Goal: Transaction & Acquisition: Purchase product/service

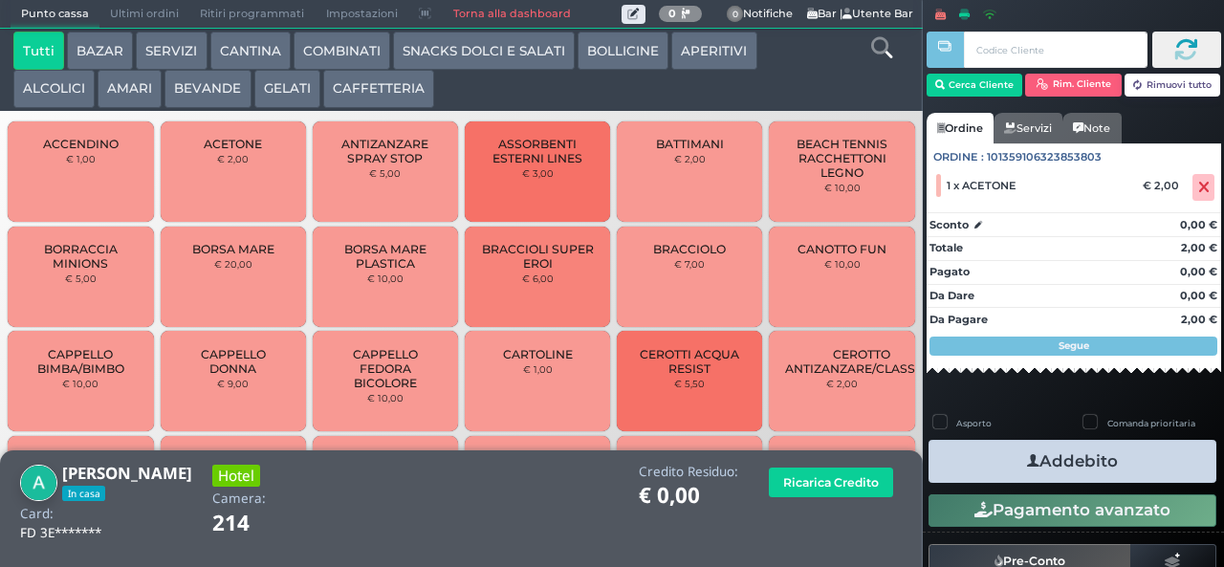
click at [130, 84] on button "AMARI" at bounding box center [130, 89] width 64 height 38
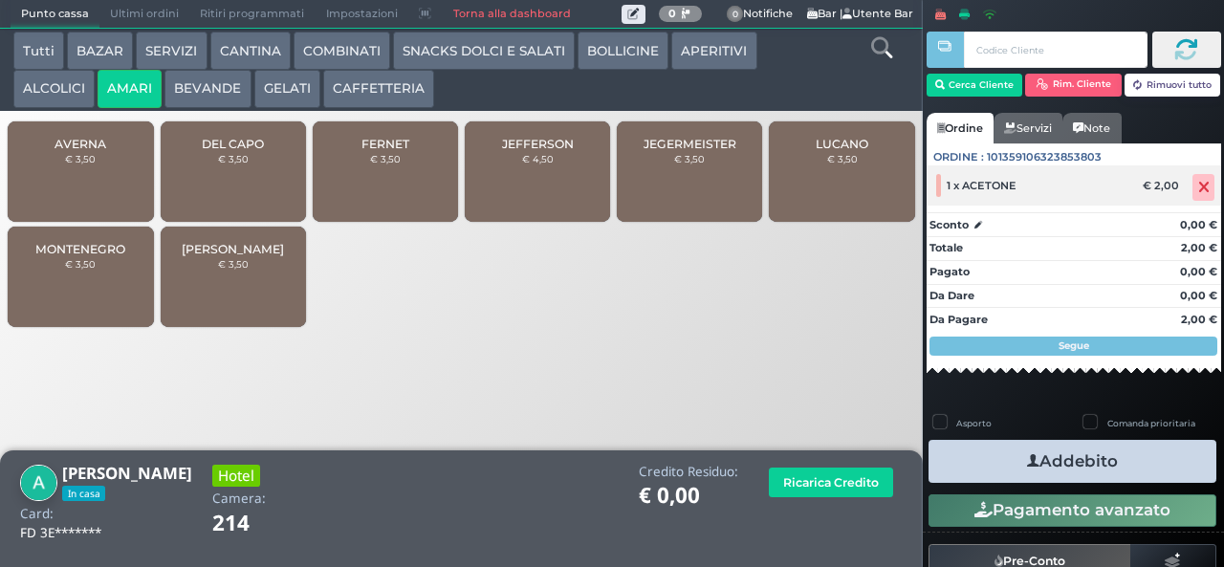
click at [1198, 187] on icon at bounding box center [1203, 187] width 11 height 1
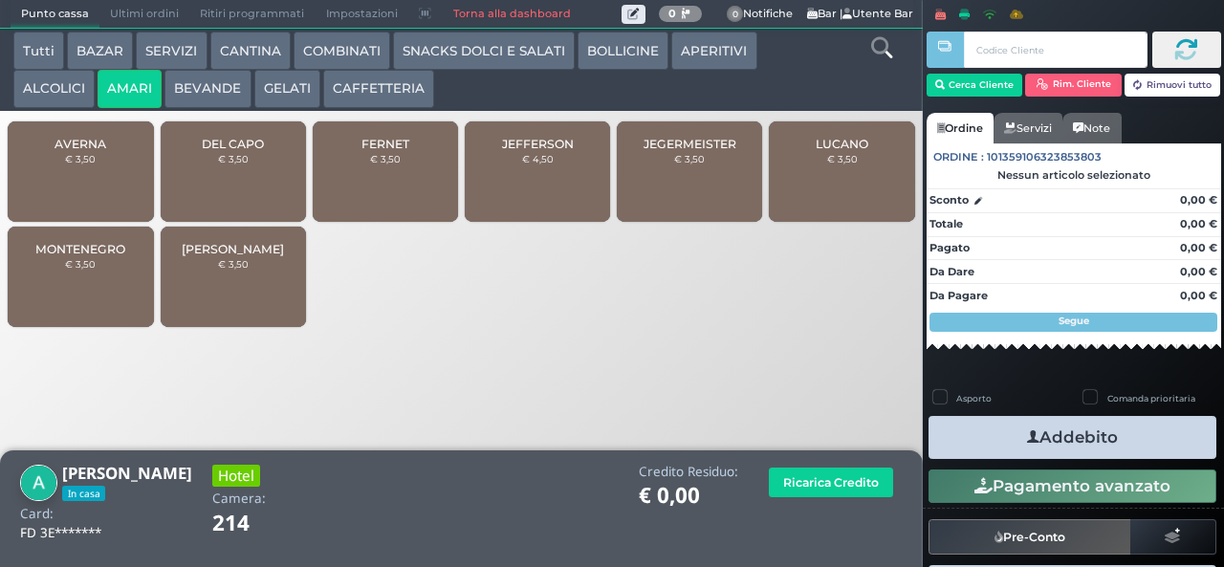
click at [220, 151] on span "DEL CAPO" at bounding box center [233, 144] width 62 height 14
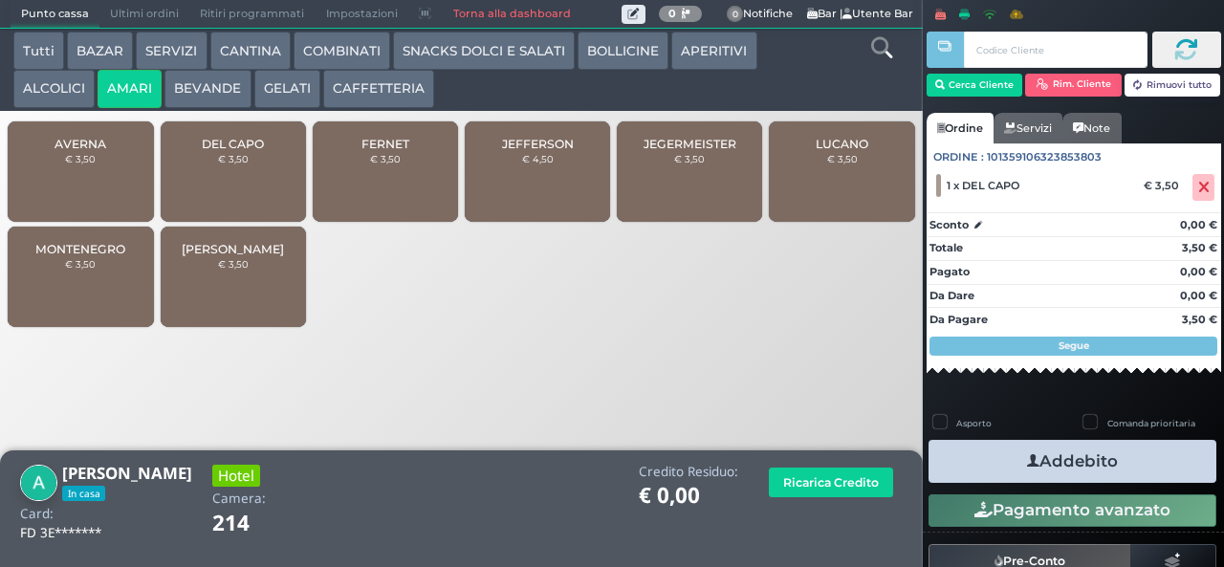
click at [1002, 480] on button "Addebito" at bounding box center [1072, 461] width 288 height 43
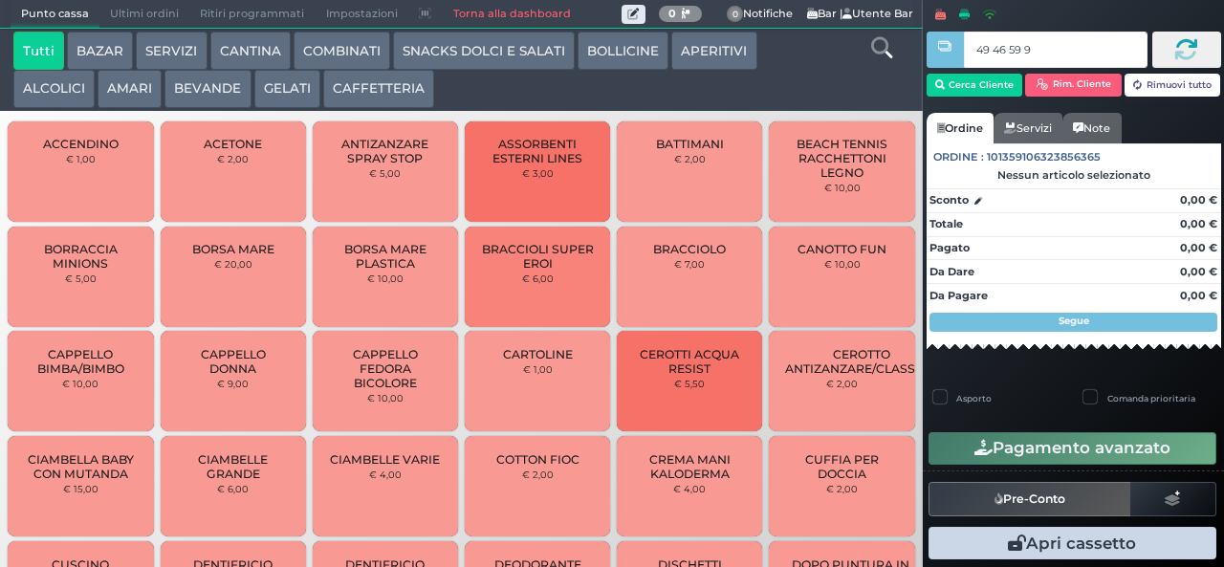
type input "49 46 59 95"
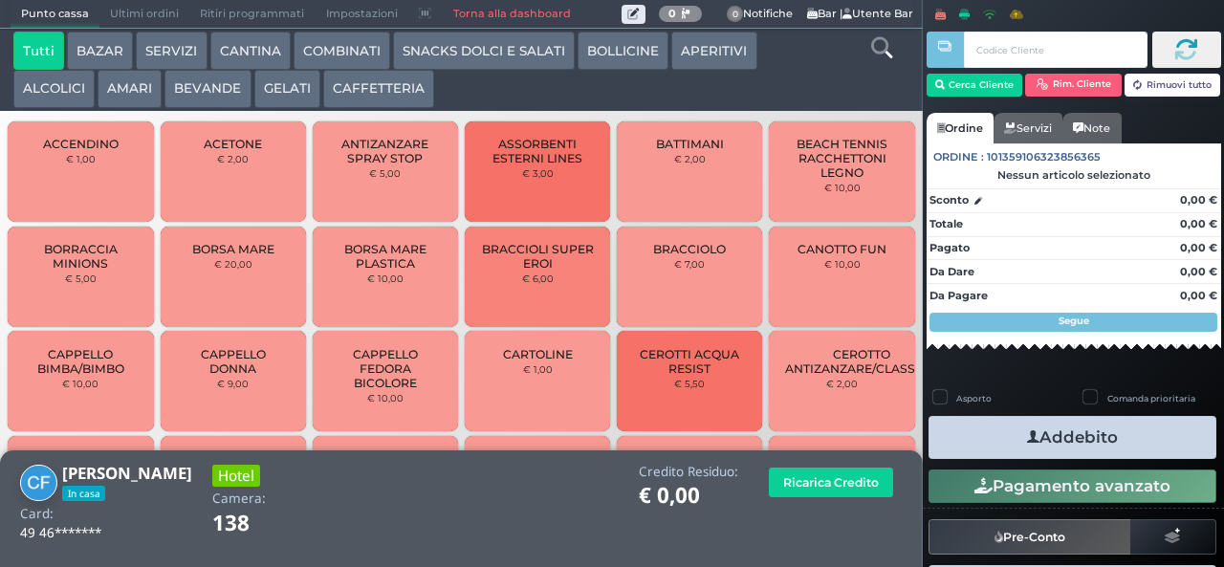
click at [877, 52] on icon at bounding box center [881, 47] width 21 height 21
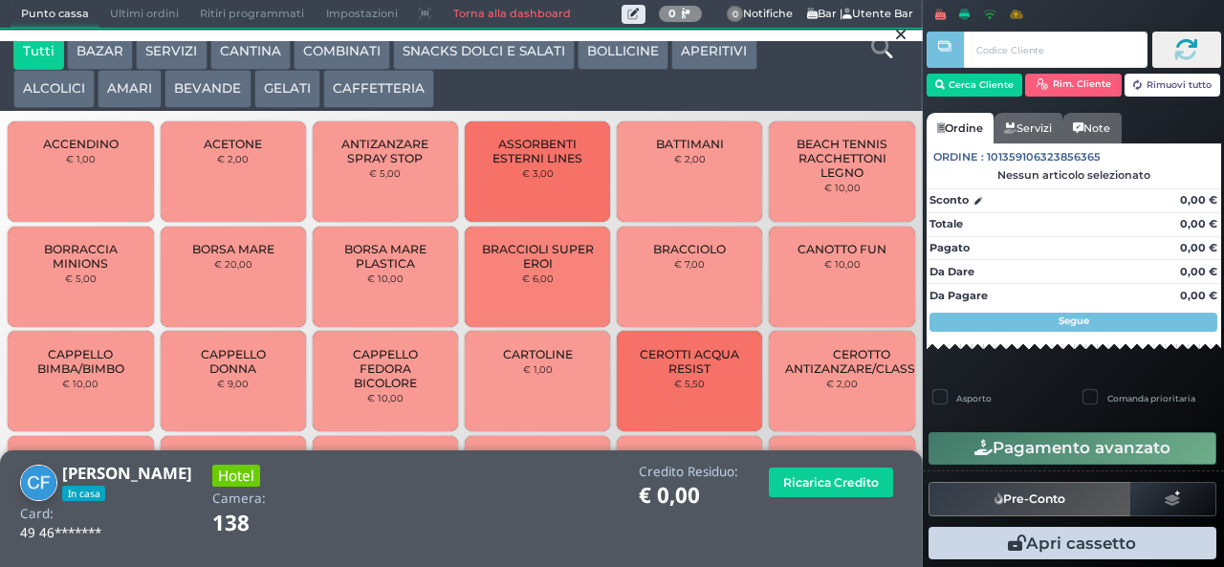
scroll to position [17, 0]
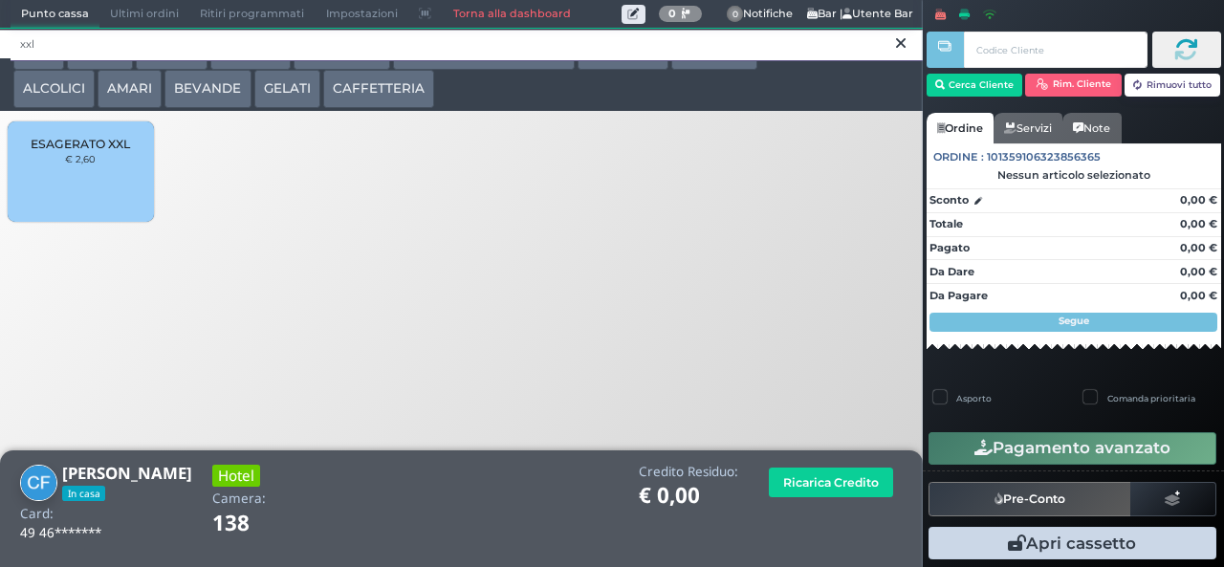
type input "xxl"
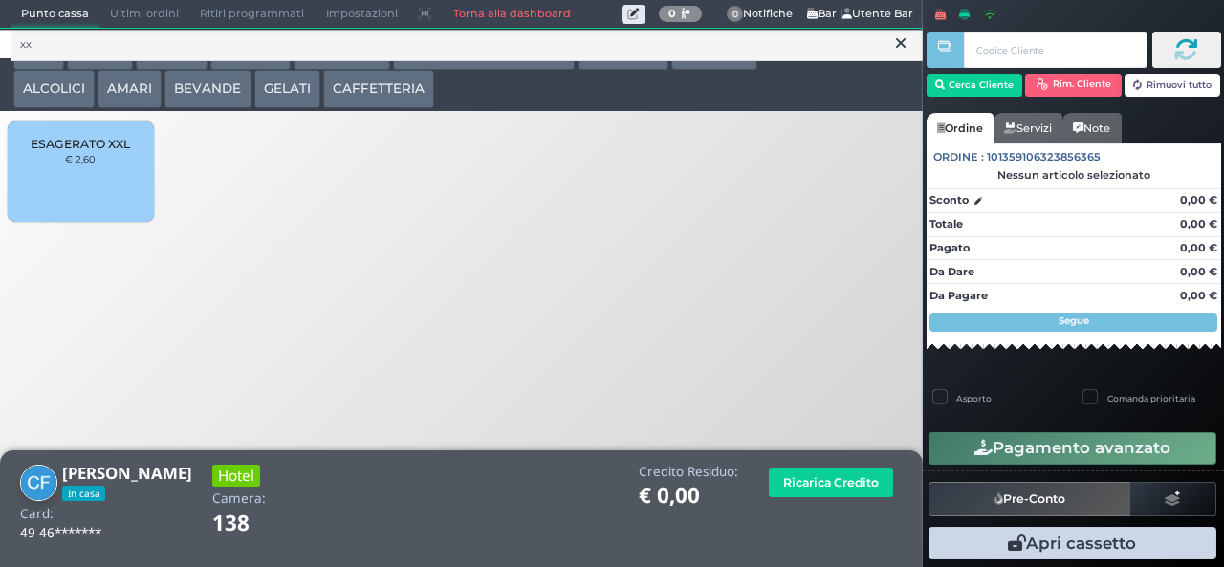
click at [76, 151] on span "ESAGERATO XXL" at bounding box center [80, 144] width 99 height 14
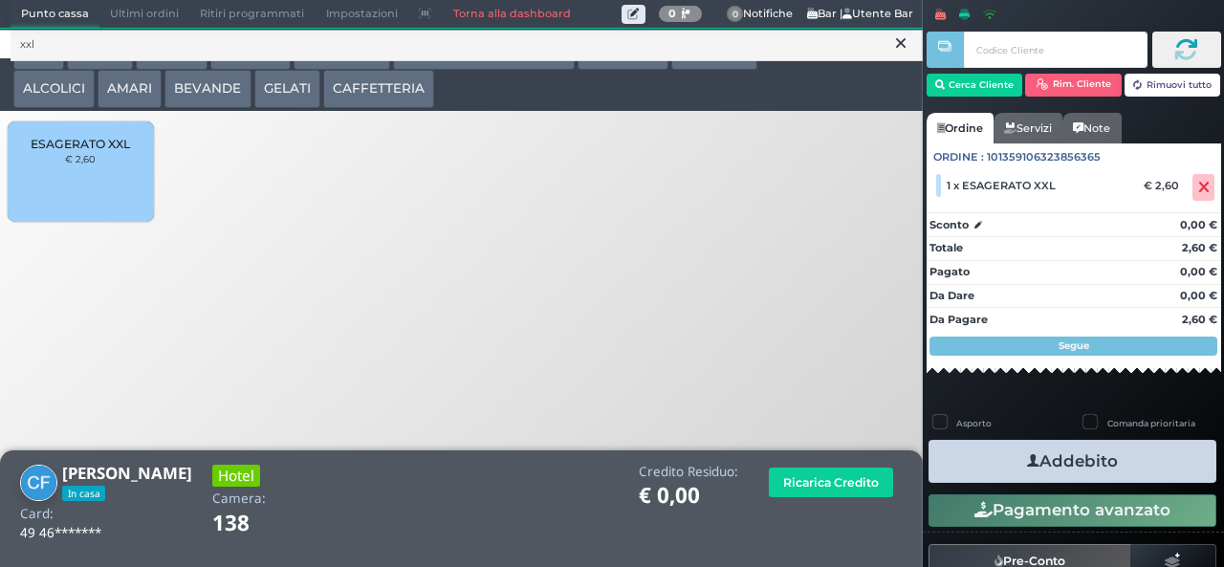
click at [1139, 474] on button "Addebito" at bounding box center [1072, 461] width 288 height 43
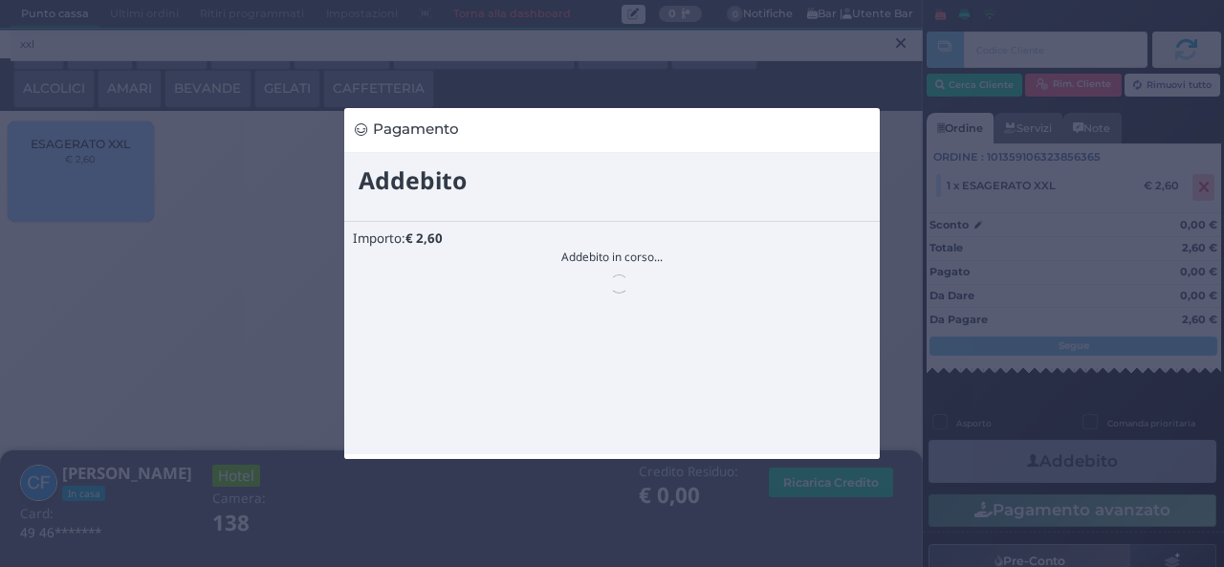
scroll to position [0, 0]
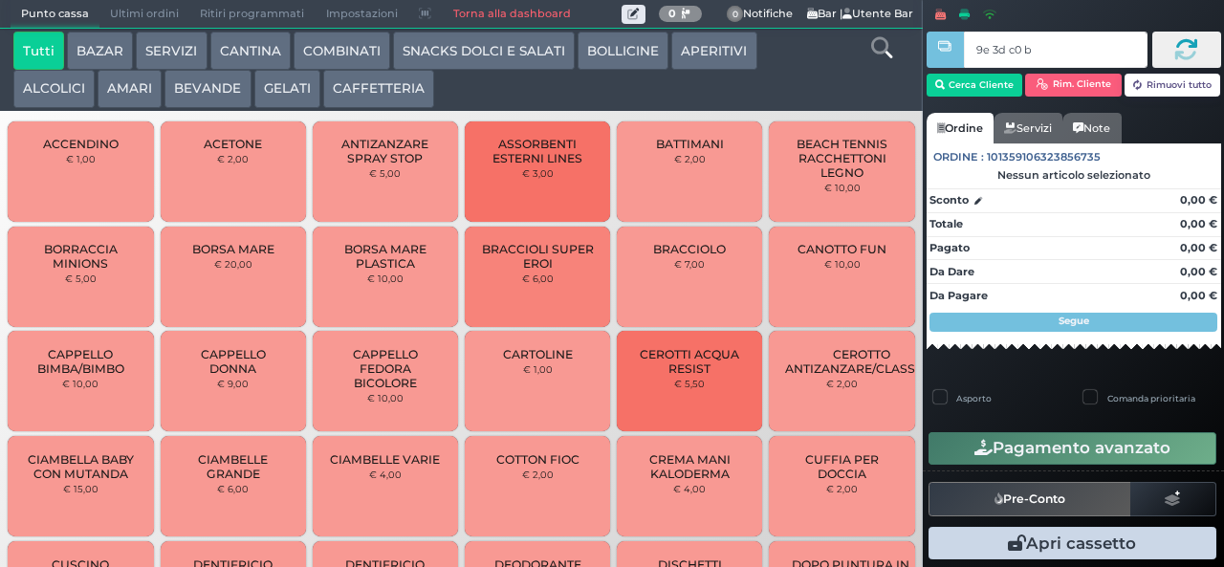
type input "9e 3d c0 b9"
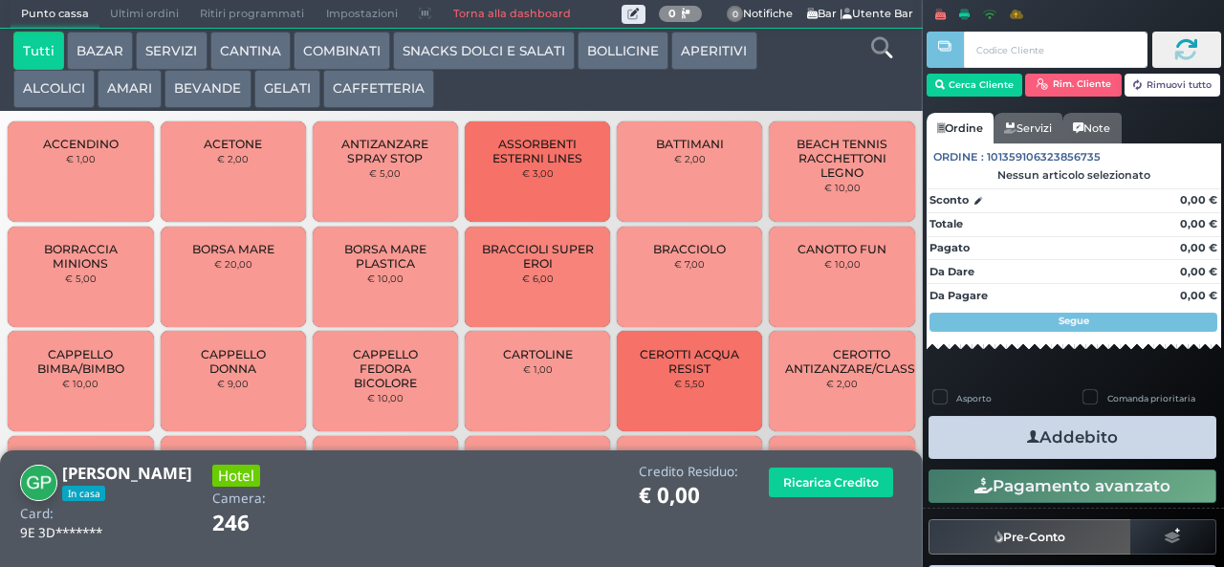
click at [877, 54] on icon at bounding box center [881, 47] width 21 height 21
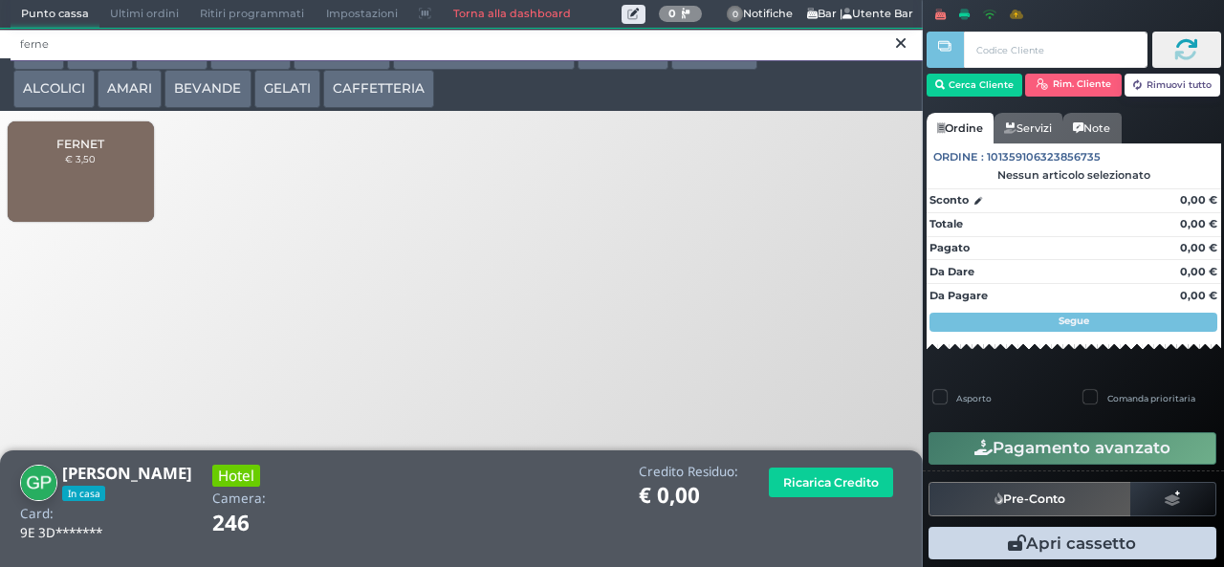
type input "ferne"
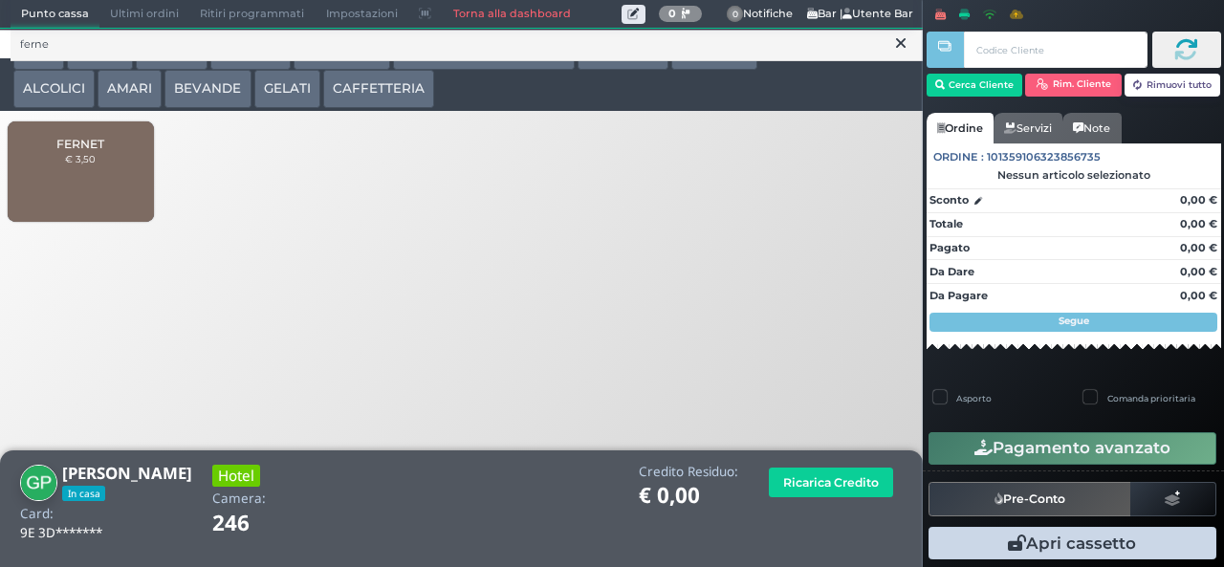
click at [78, 151] on span "FERNET" at bounding box center [80, 144] width 48 height 14
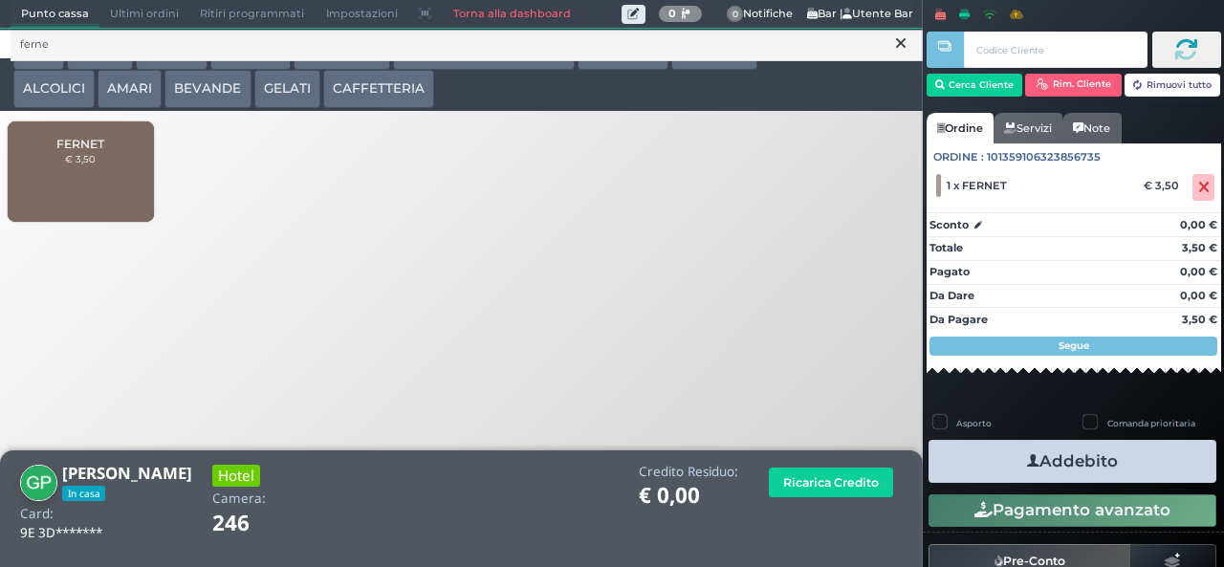
click at [1097, 470] on button "Addebito" at bounding box center [1072, 461] width 288 height 43
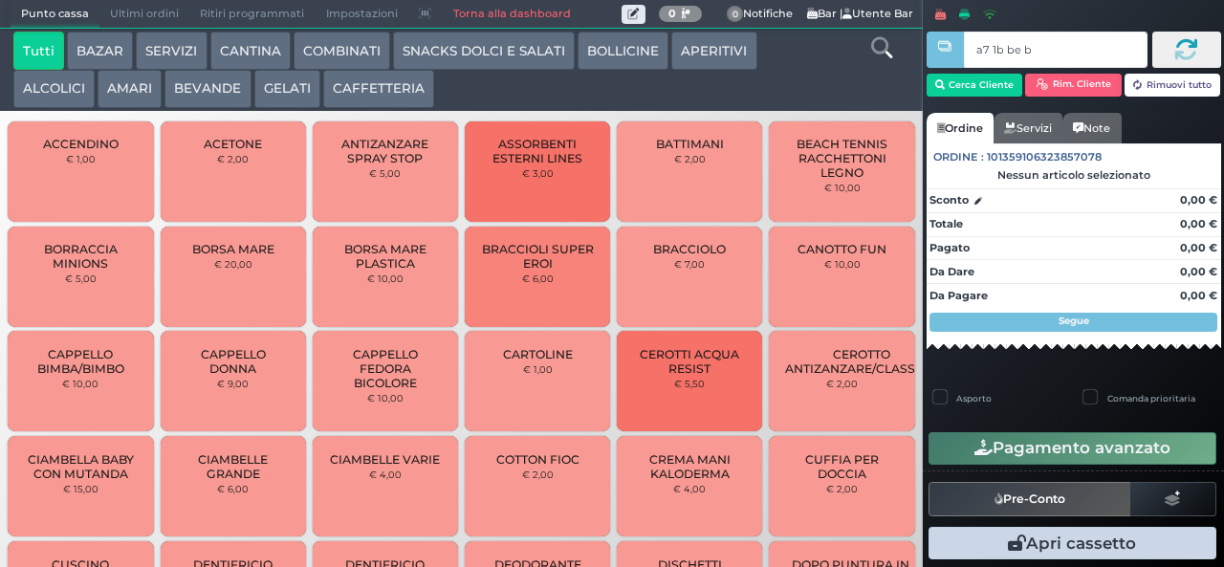
type input "a7 1b be b9"
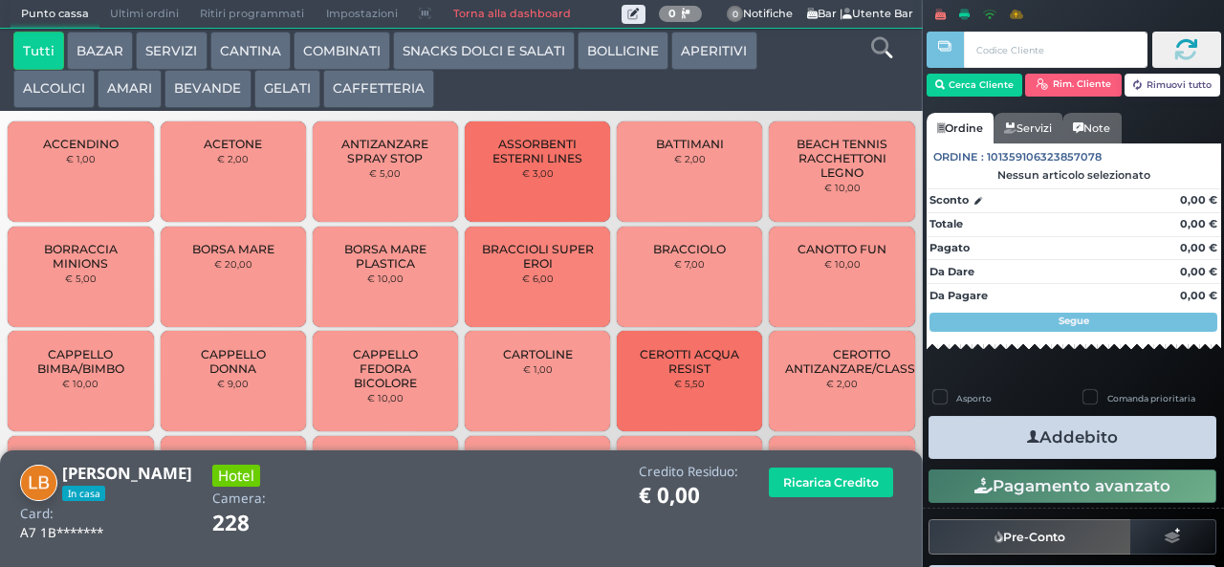
click at [879, 56] on icon at bounding box center [881, 47] width 21 height 21
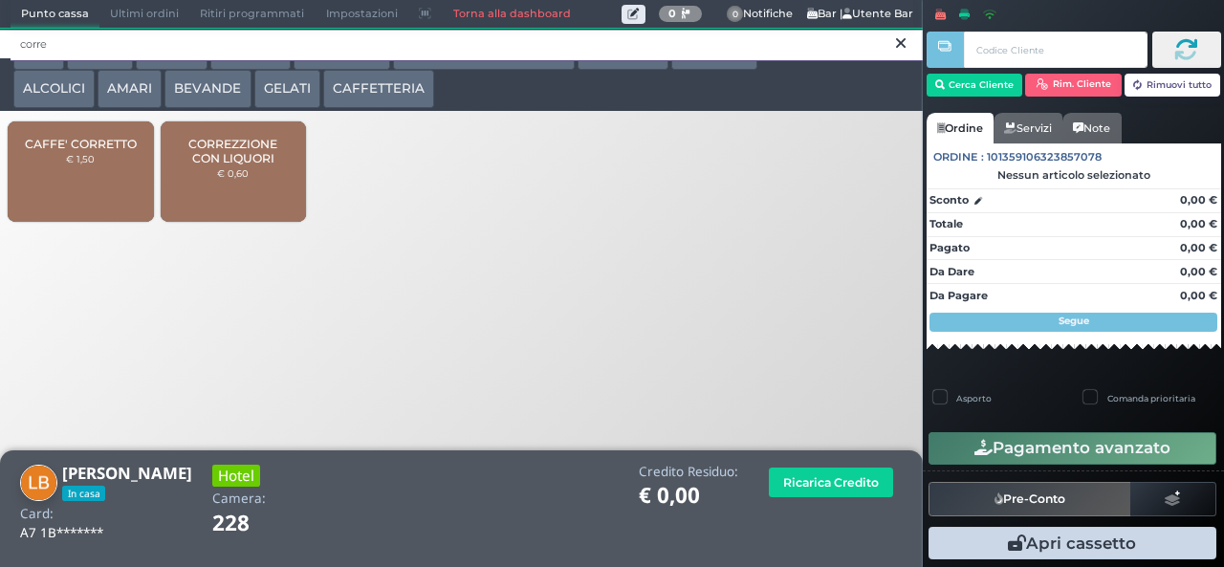
type input "corre"
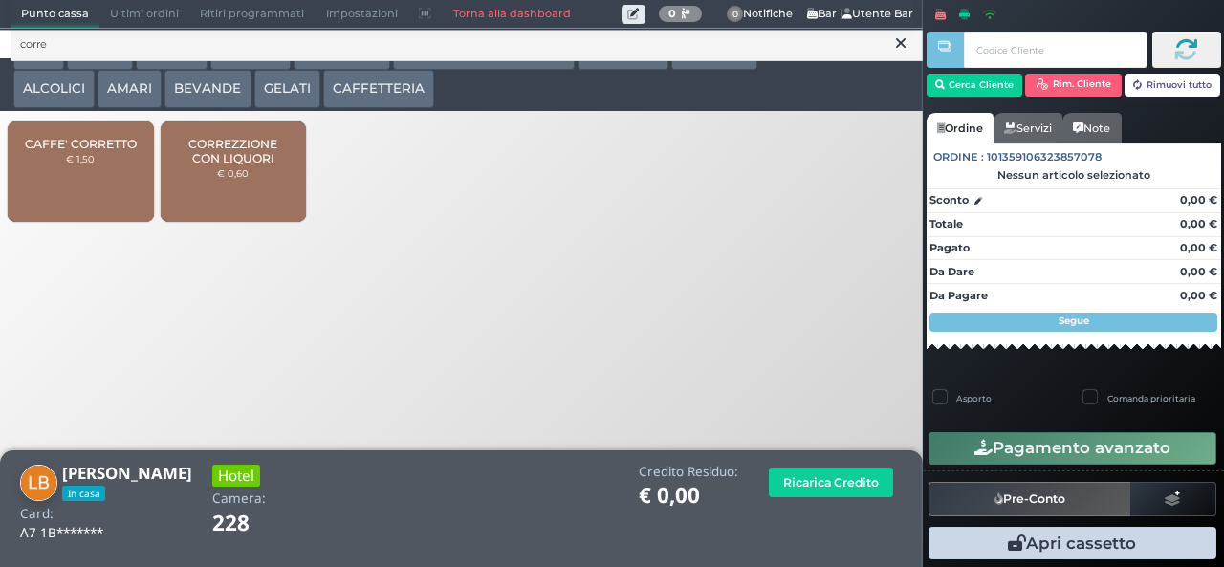
click at [97, 151] on span "CAFFE' CORRETTO" at bounding box center [81, 144] width 112 height 14
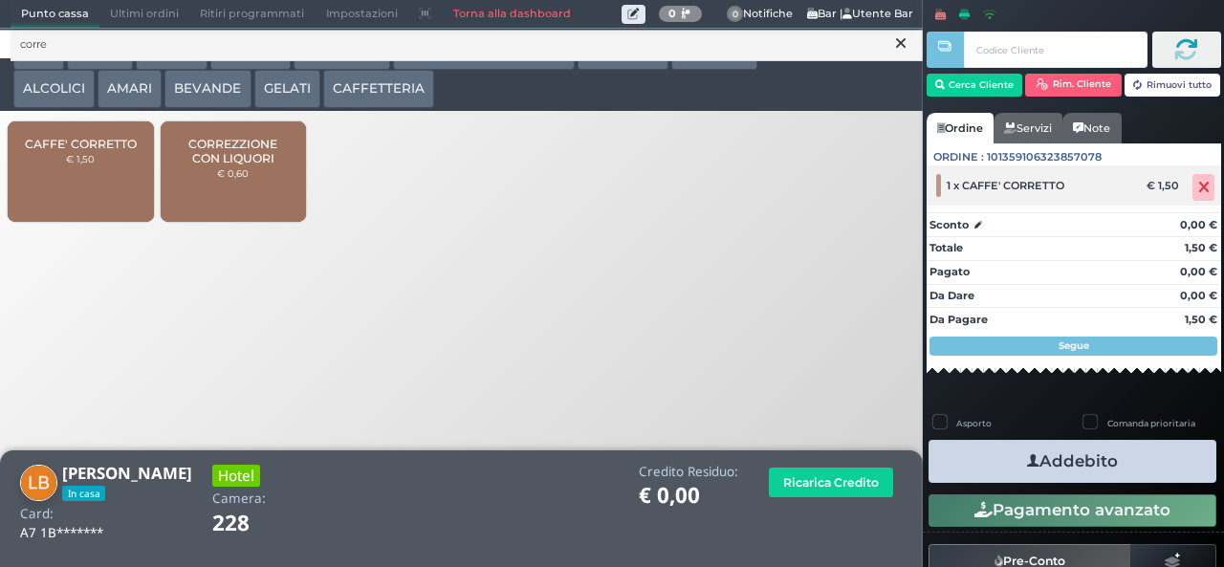
click at [1198, 187] on icon at bounding box center [1203, 187] width 11 height 1
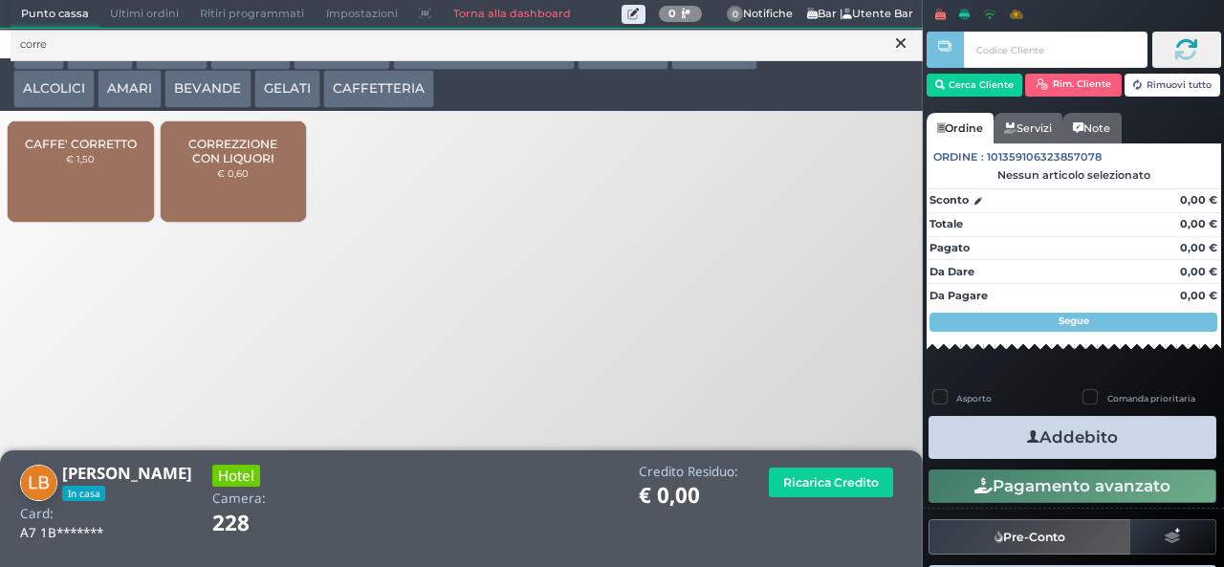
click at [249, 165] on span "CORREZZIONE CON LIQUORI" at bounding box center [233, 151] width 114 height 29
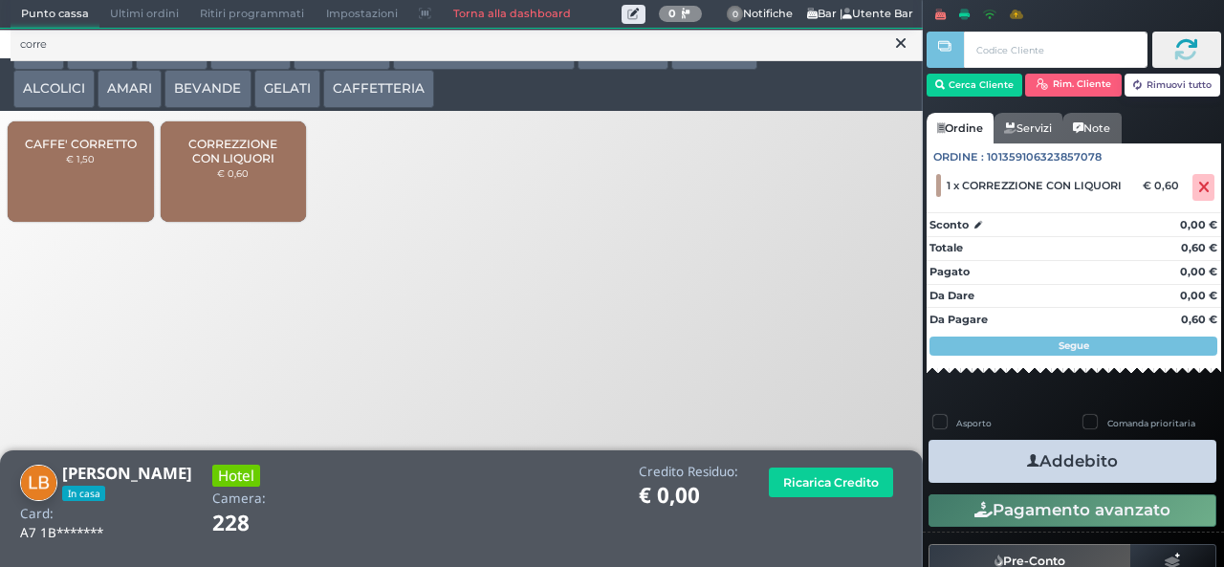
click at [1157, 468] on button "Addebito" at bounding box center [1072, 461] width 288 height 43
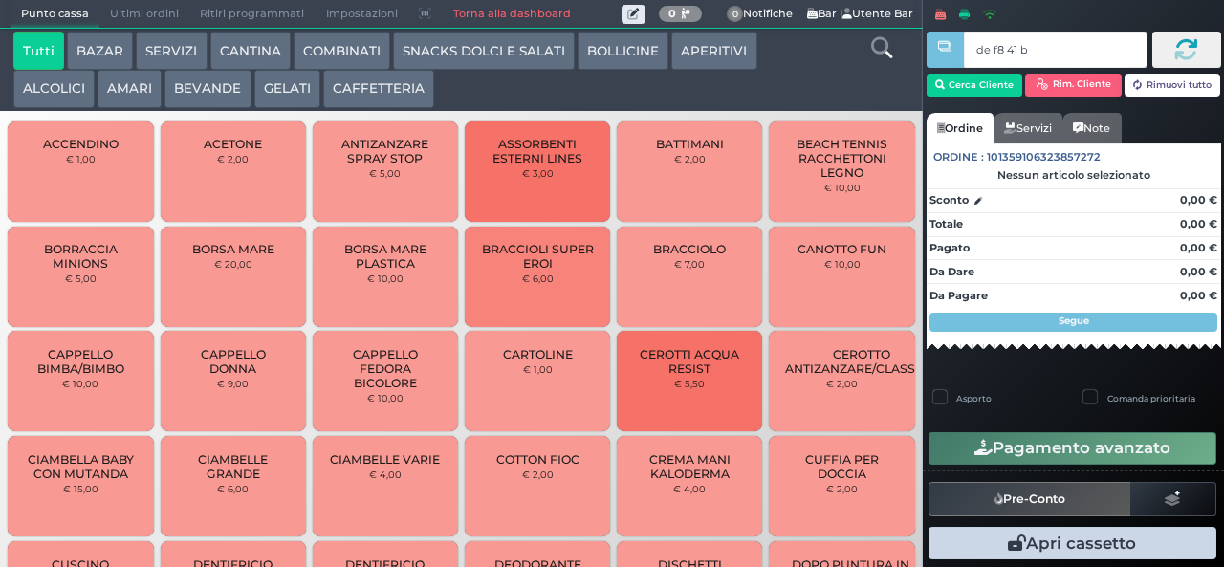
type input "de f8 41 b9"
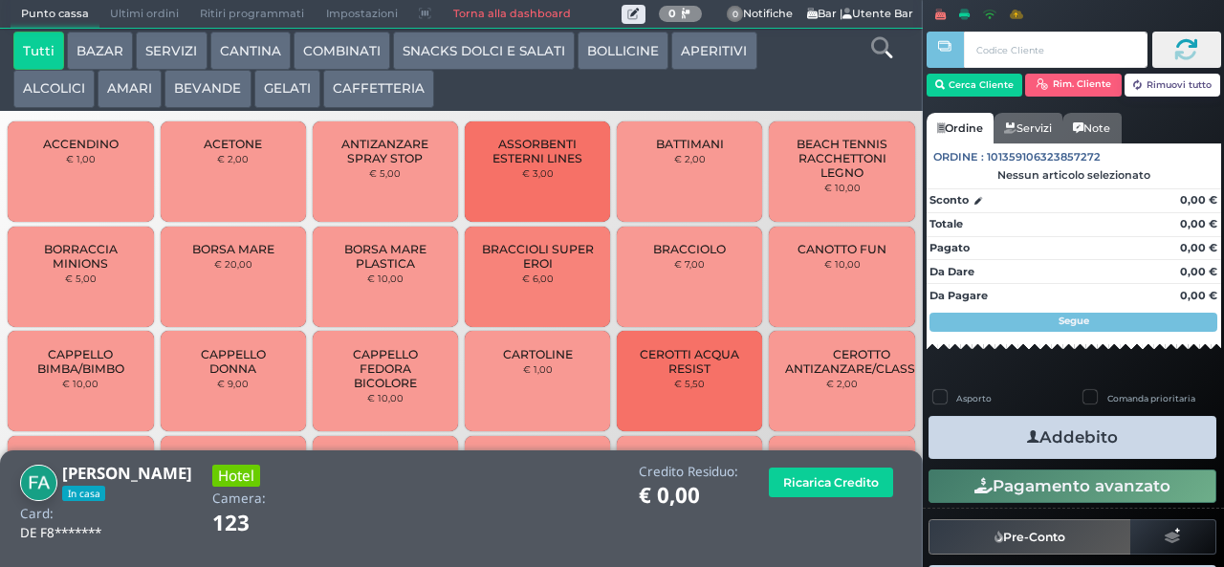
click at [283, 90] on button "GELATI" at bounding box center [287, 89] width 66 height 38
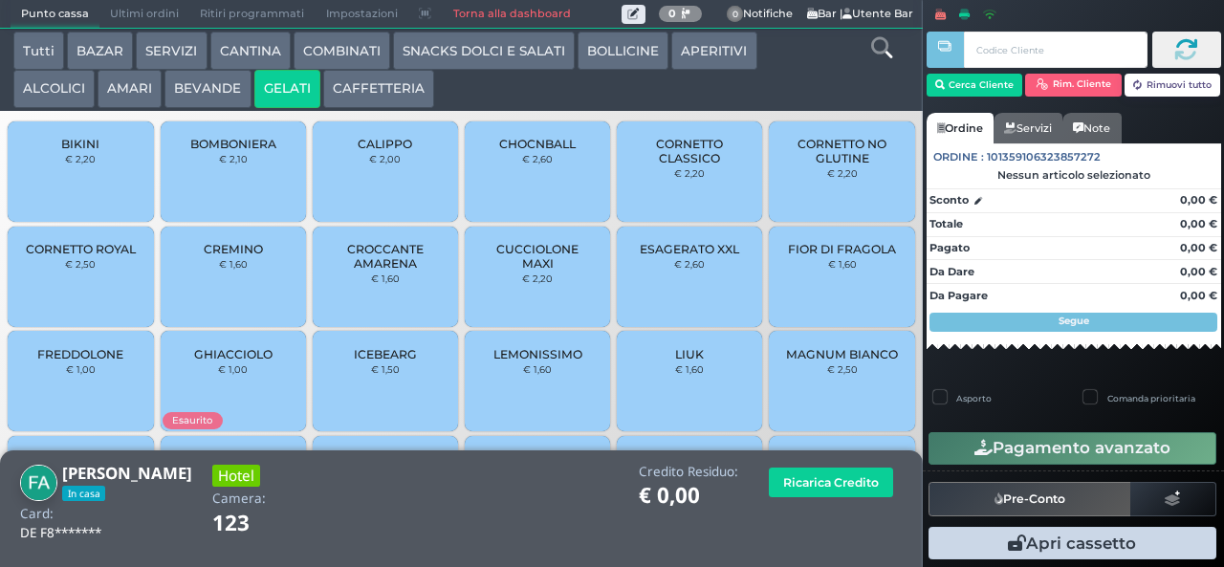
click at [878, 51] on icon at bounding box center [881, 47] width 21 height 21
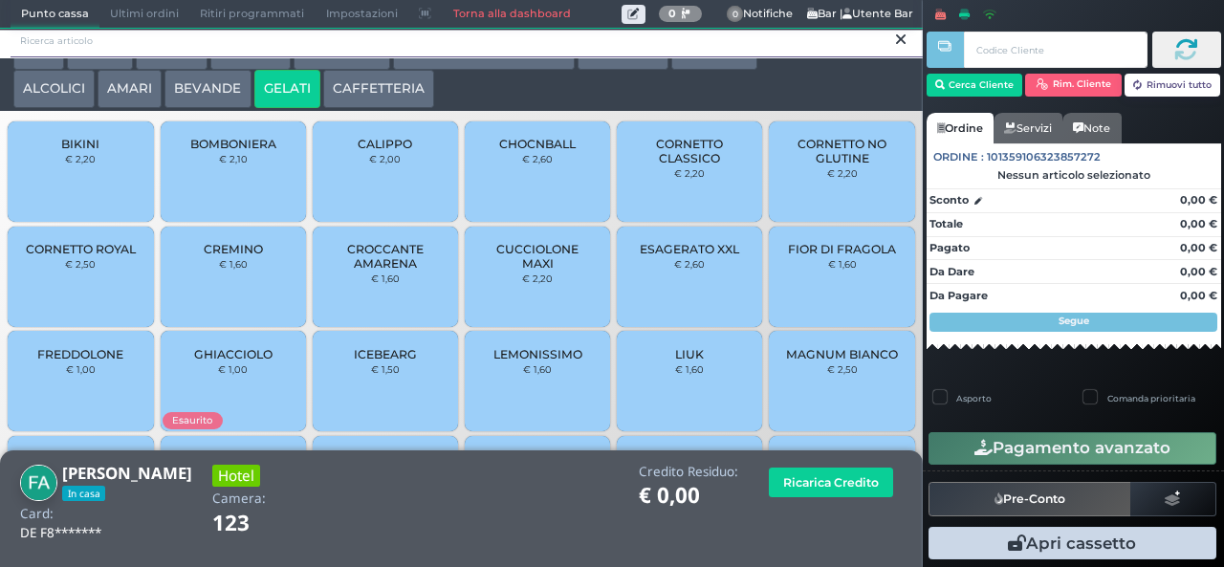
scroll to position [17, 0]
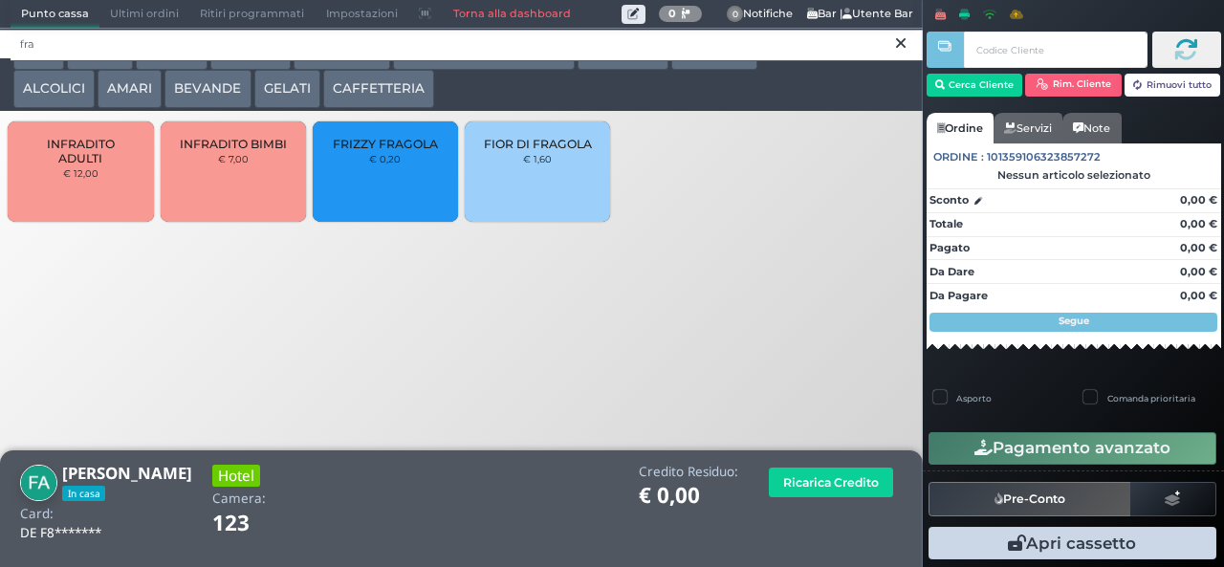
type input "fra"
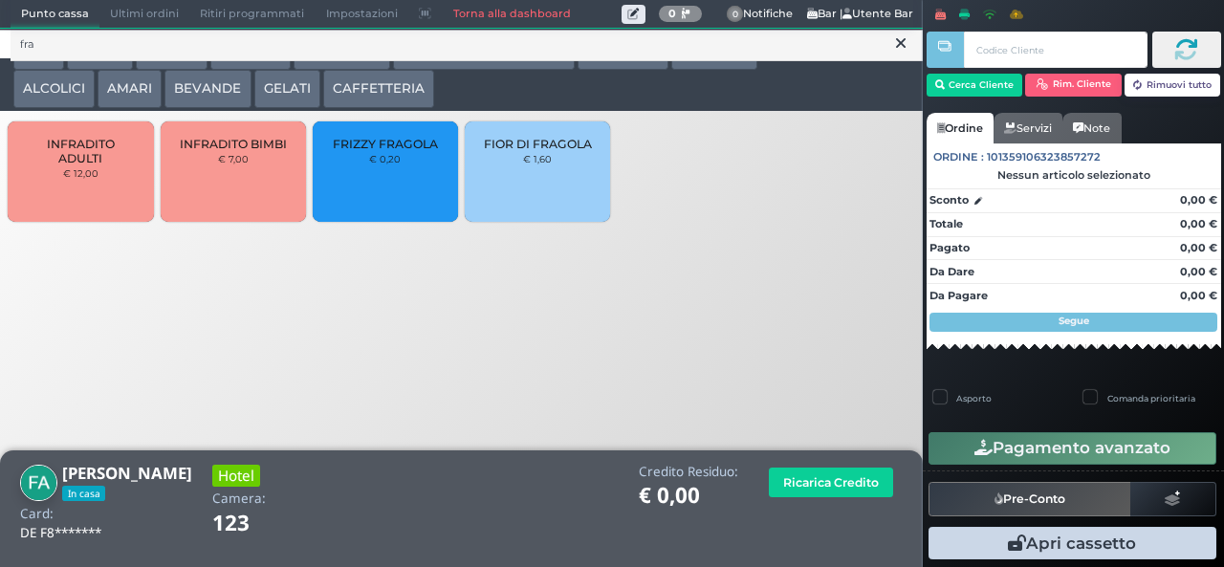
click at [530, 193] on div "FIOR DI FRAGOLA € 1,60" at bounding box center [537, 171] width 145 height 100
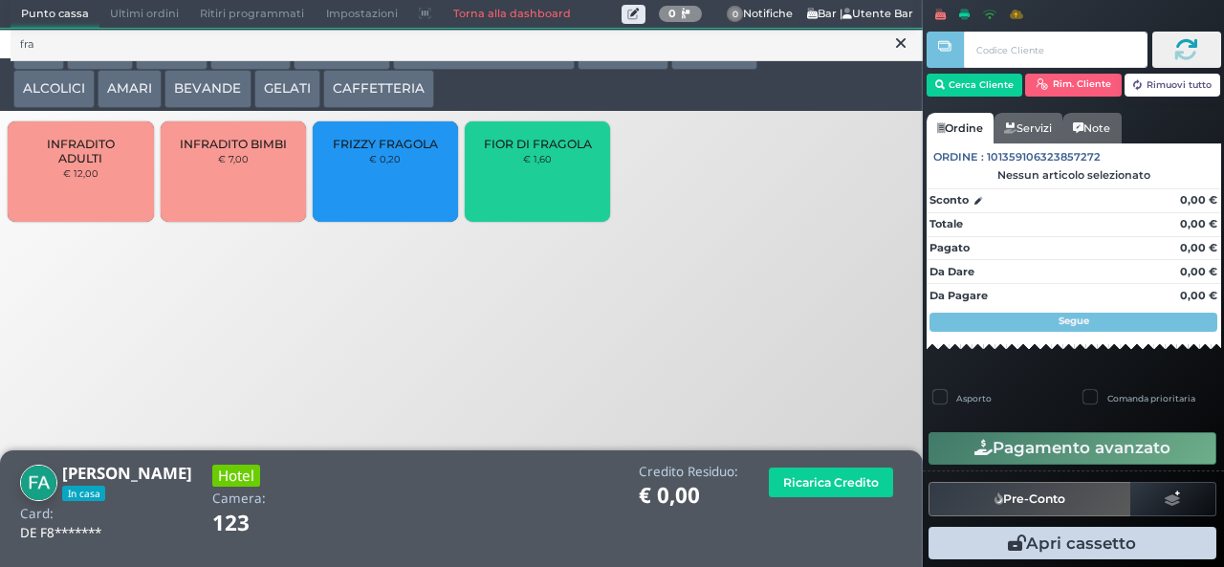
click at [900, 43] on icon at bounding box center [901, 42] width 10 height 19
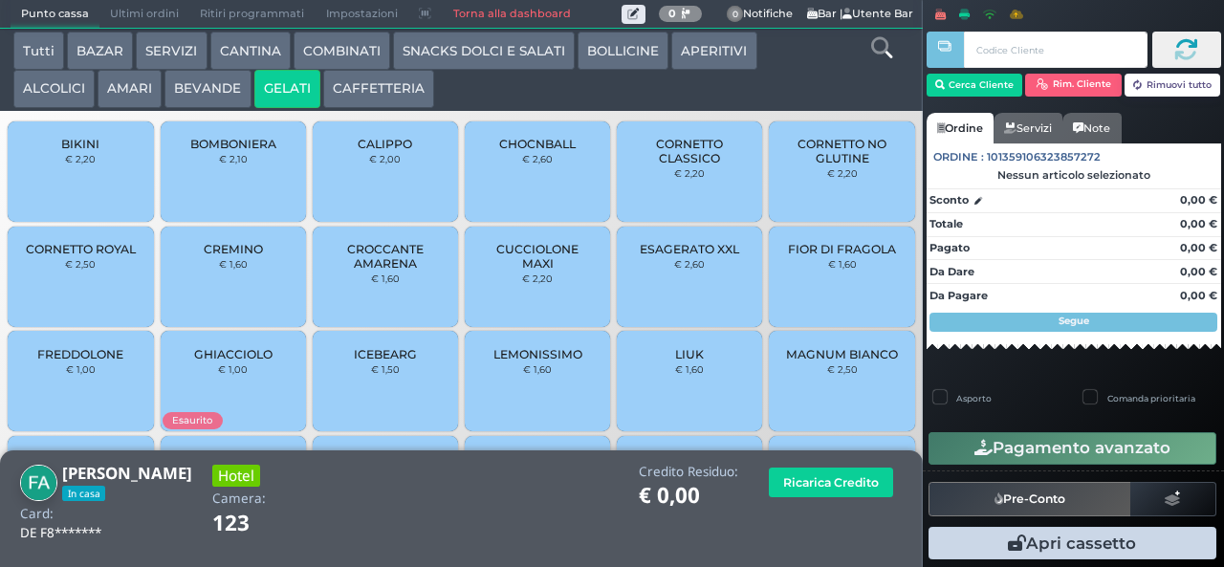
click at [880, 52] on icon at bounding box center [881, 47] width 21 height 21
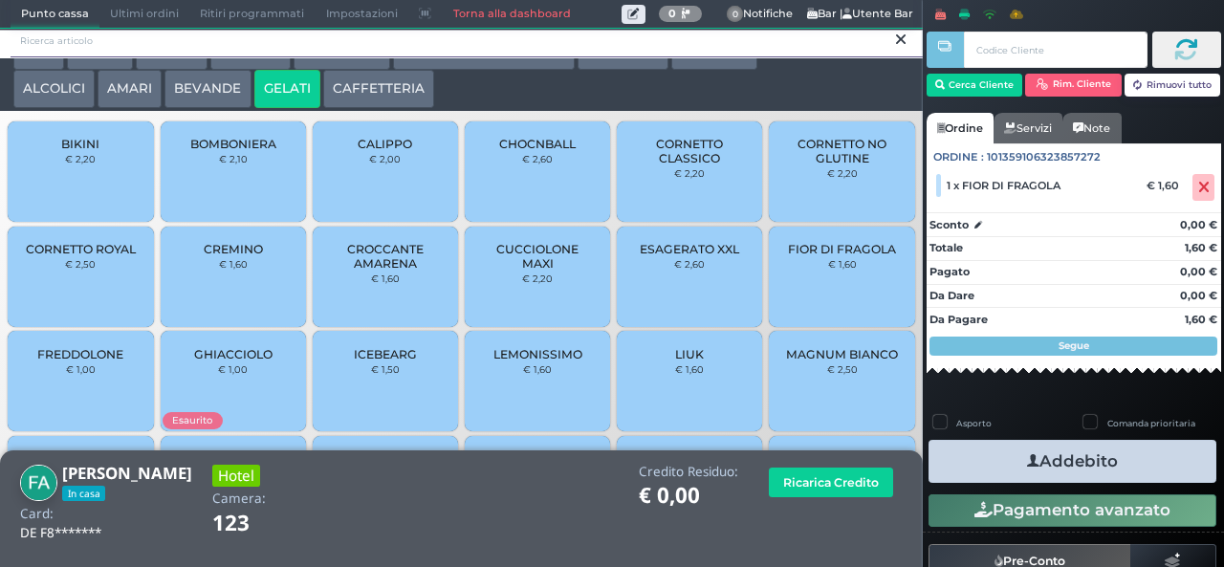
scroll to position [0, 0]
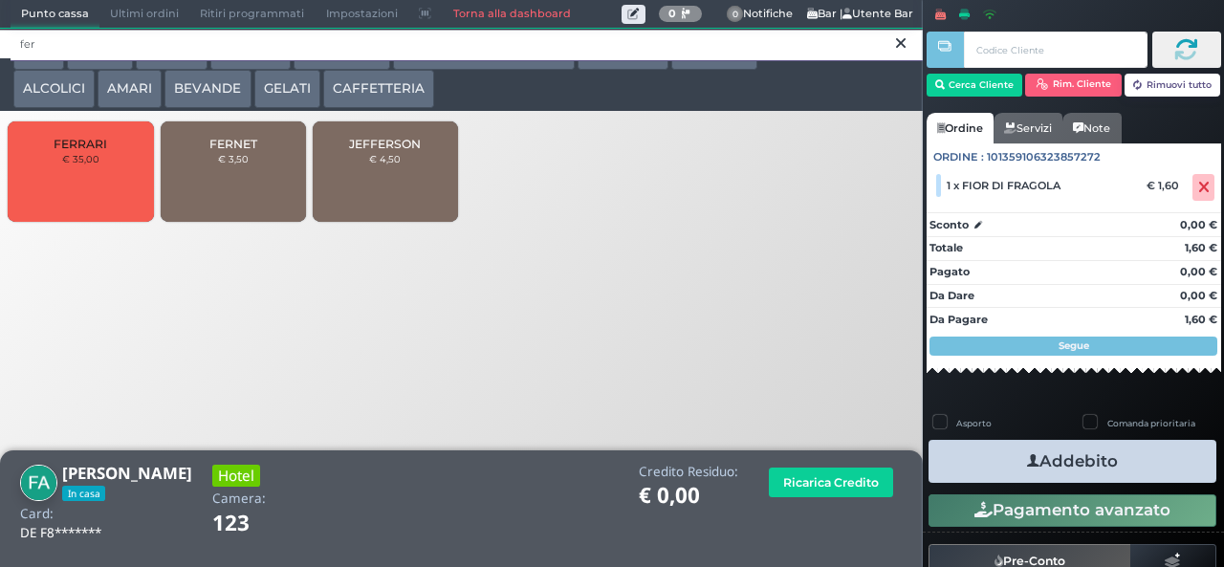
type input "fer"
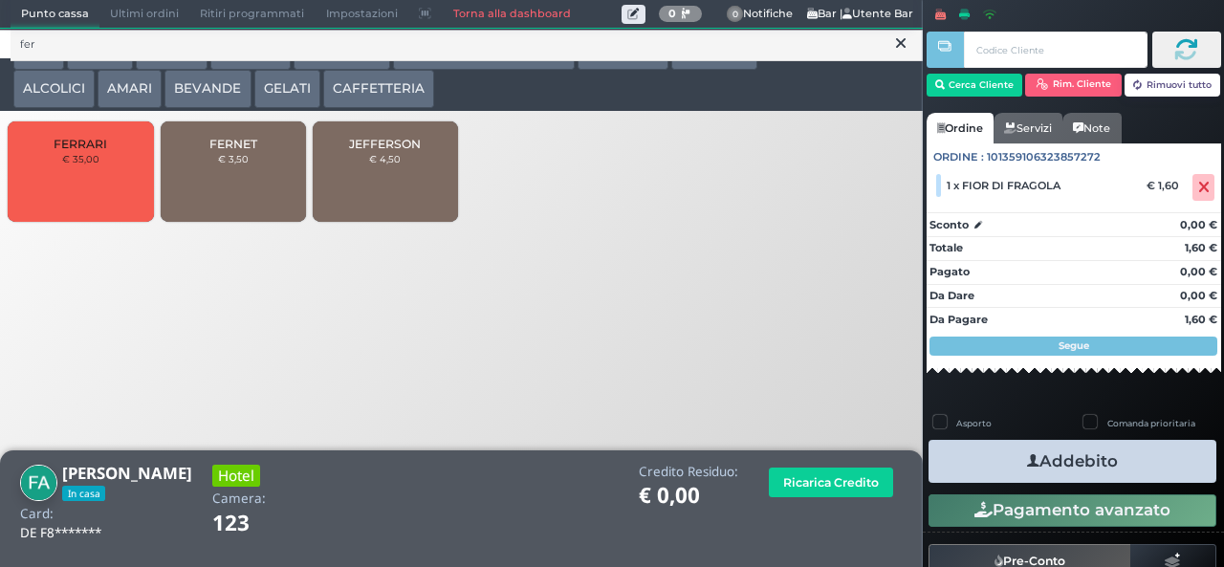
click at [237, 195] on div "FERNET € 3,50" at bounding box center [233, 171] width 145 height 100
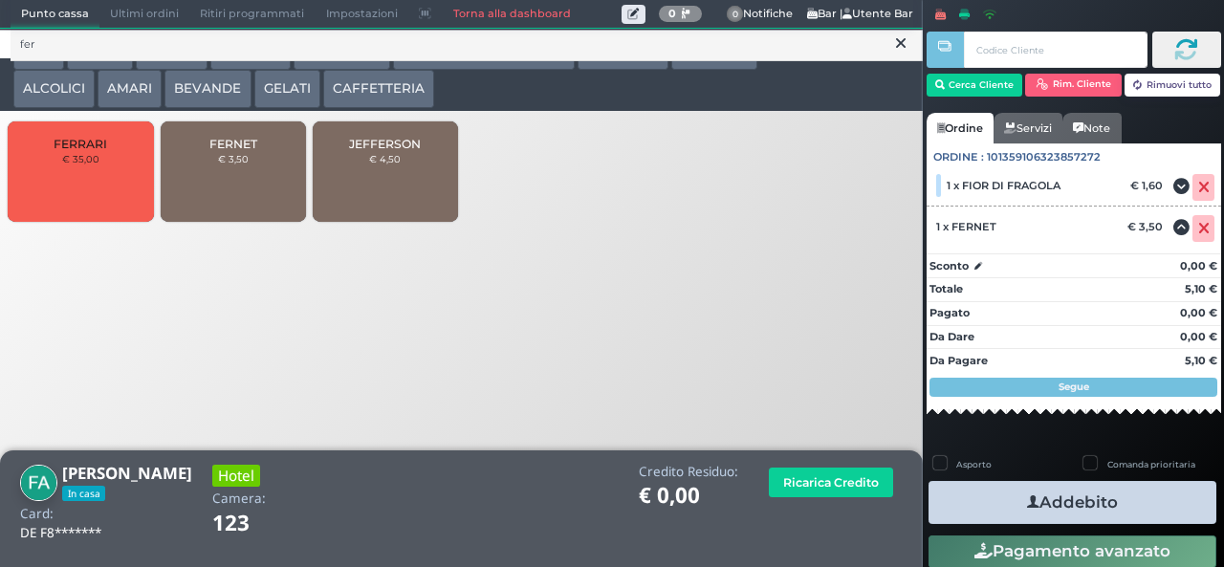
click at [1157, 498] on button "Addebito" at bounding box center [1072, 502] width 288 height 43
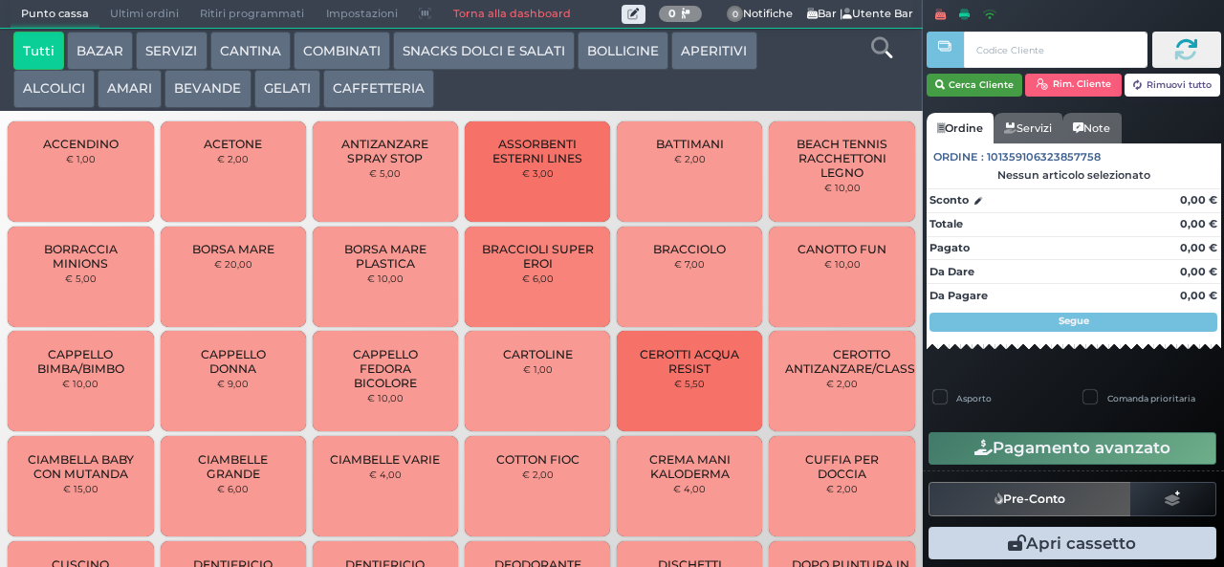
click at [977, 83] on button "Cerca Cliente" at bounding box center [974, 85] width 97 height 23
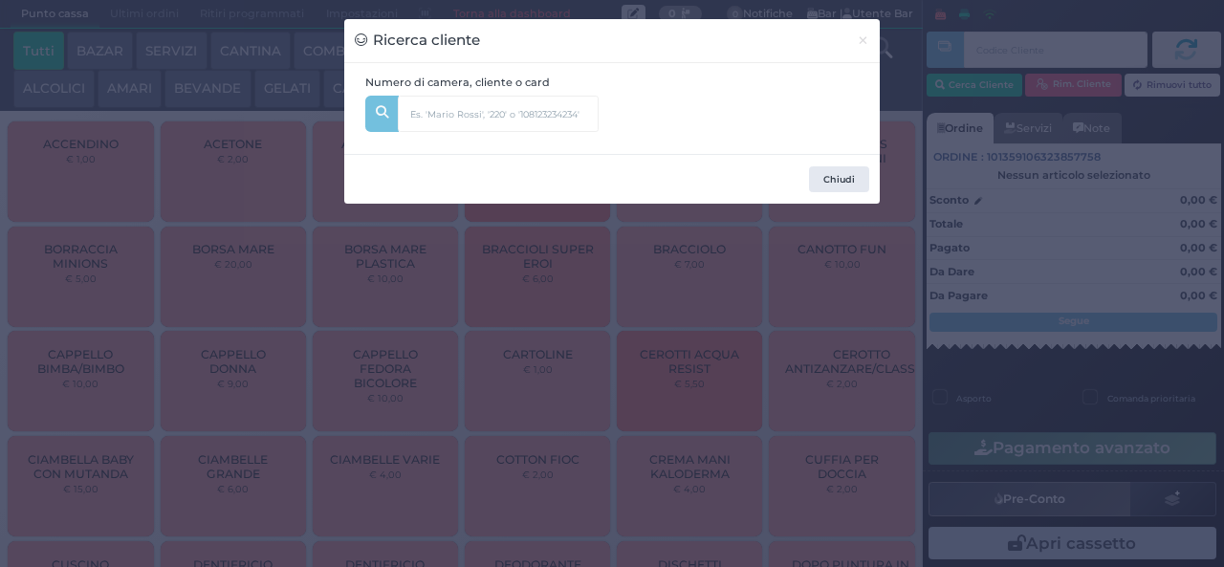
click at [728, 93] on div "Numero di camera, cliente o card" at bounding box center [612, 109] width 514 height 69
click at [676, 105] on div "Numero di camera, cliente o card" at bounding box center [612, 109] width 514 height 69
click at [518, 105] on input "text" at bounding box center [498, 114] width 201 height 36
type input "501"
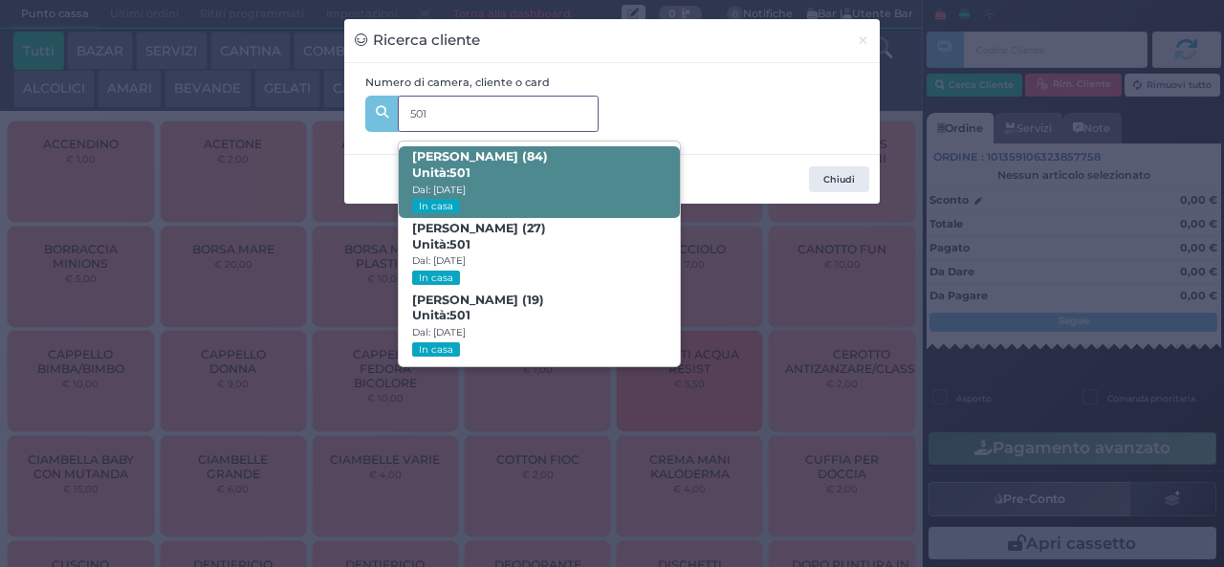
click at [556, 183] on span "Angela Corcelli (84) Unità: 501 Dal: 31/08/2025 In casa" at bounding box center [539, 182] width 280 height 72
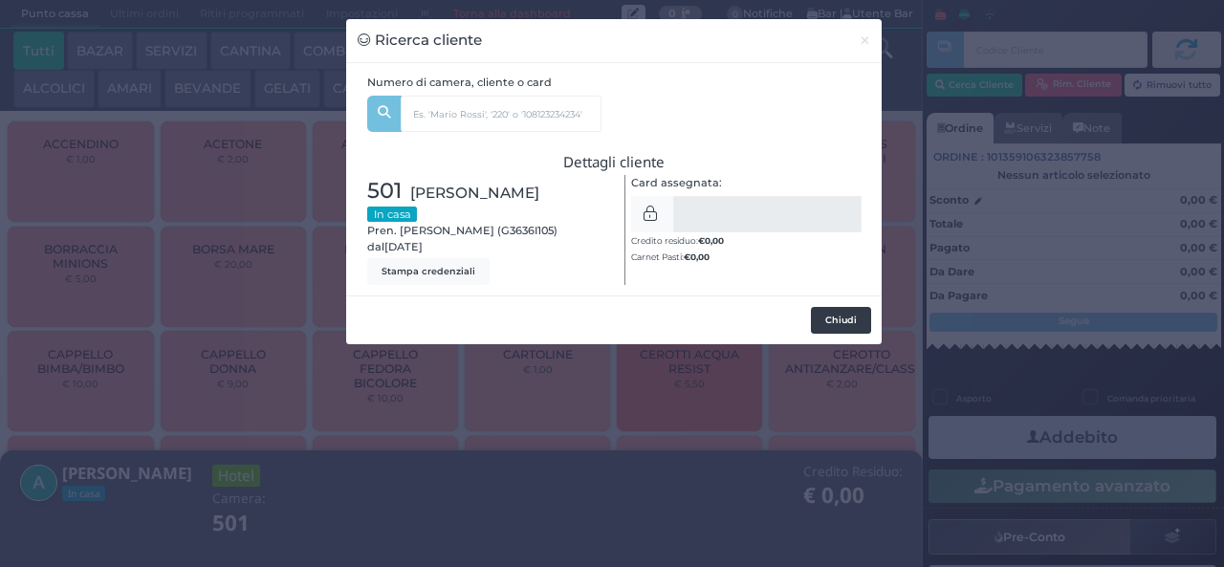
click at [848, 322] on button "Chiudi" at bounding box center [841, 320] width 60 height 27
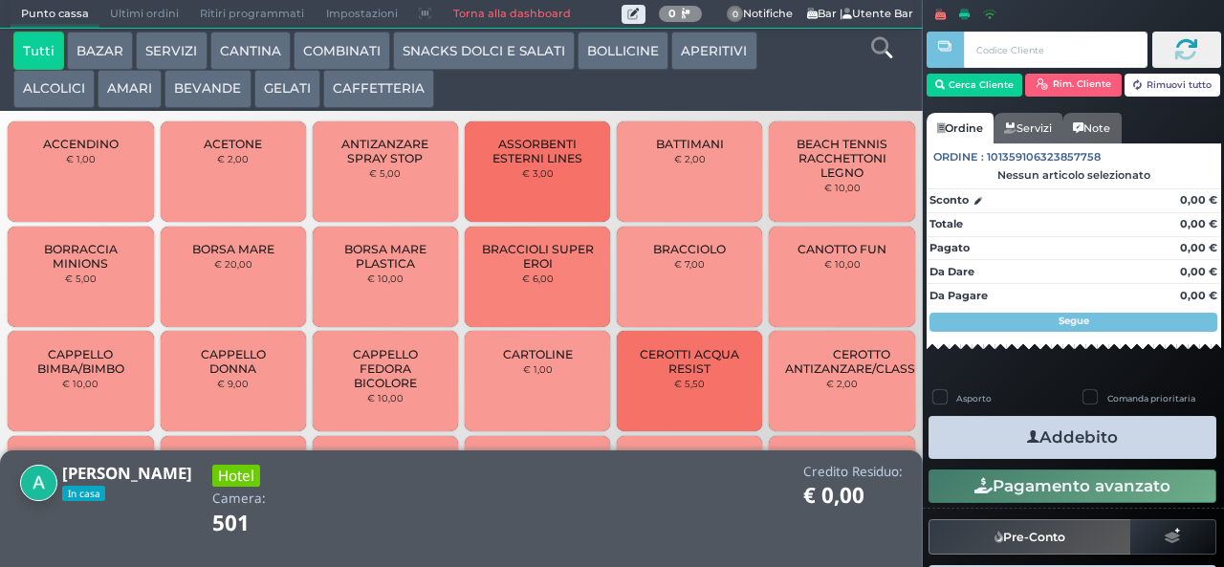
click at [878, 57] on icon at bounding box center [881, 47] width 21 height 21
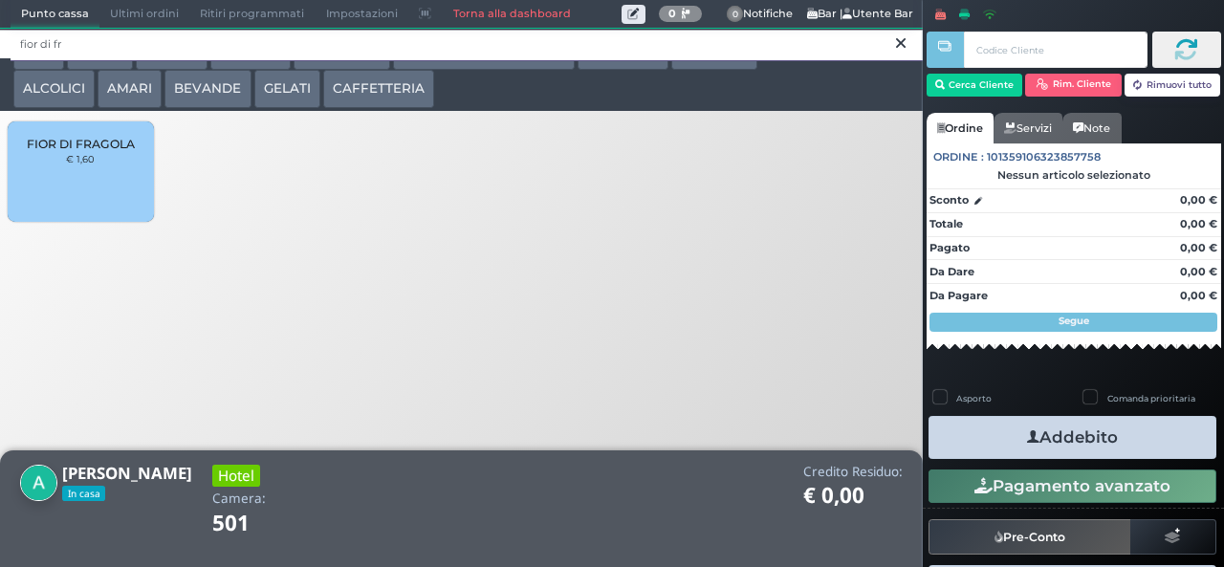
type input "fior di fr"
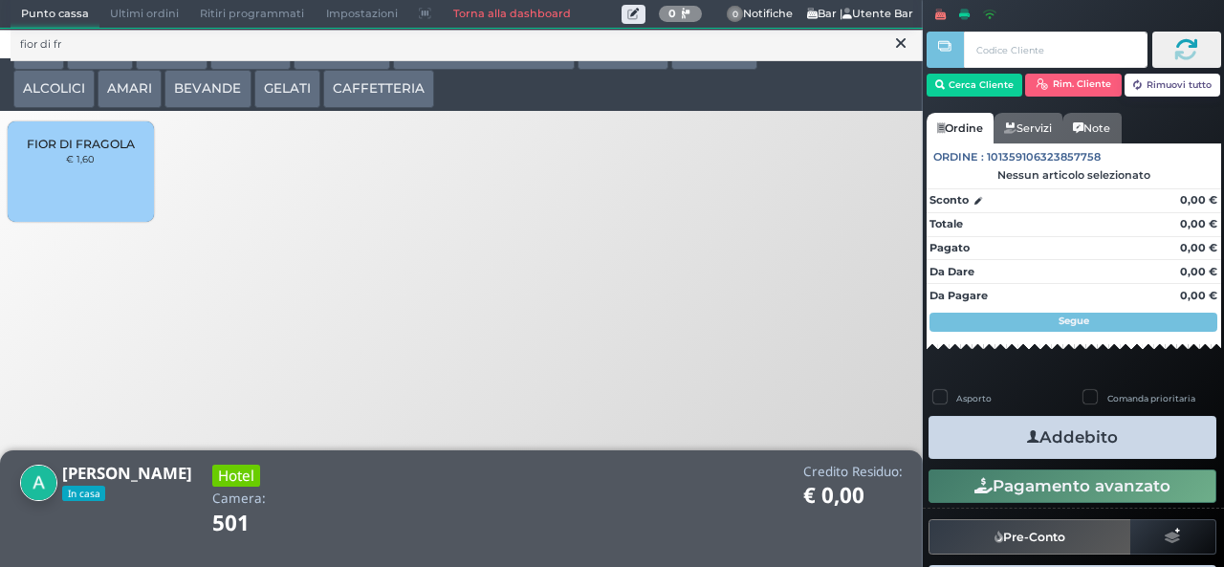
click at [105, 199] on div "fior di fr Tutti BAZAR SERVIZI CANTINA COMBINATI SNACKS DOLCI E SALATI BOLLICIN…" at bounding box center [461, 171] width 943 height 340
click at [98, 184] on div "FIOR DI FRAGOLA € 1,60" at bounding box center [80, 171] width 145 height 100
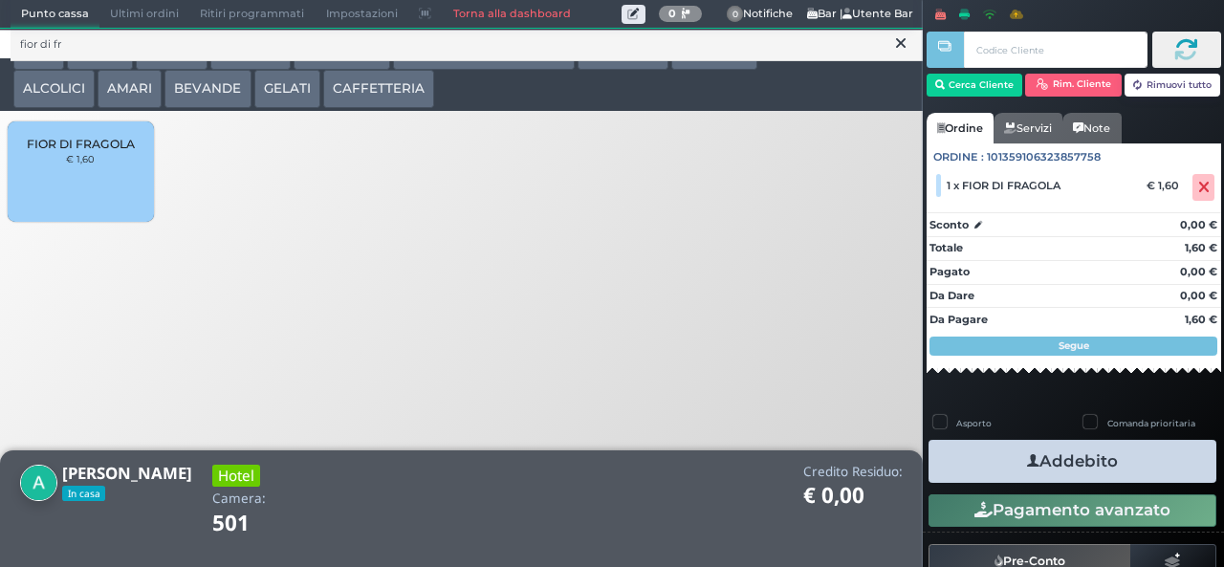
click at [1124, 455] on button "Addebito" at bounding box center [1072, 461] width 288 height 43
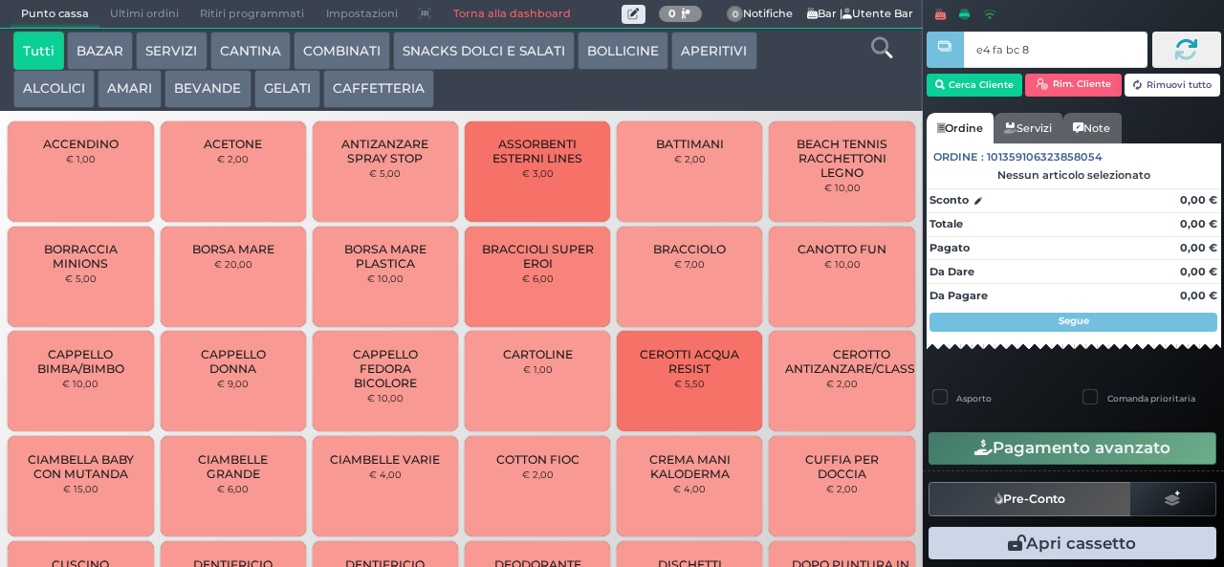
type input "e4 fa bc 8b"
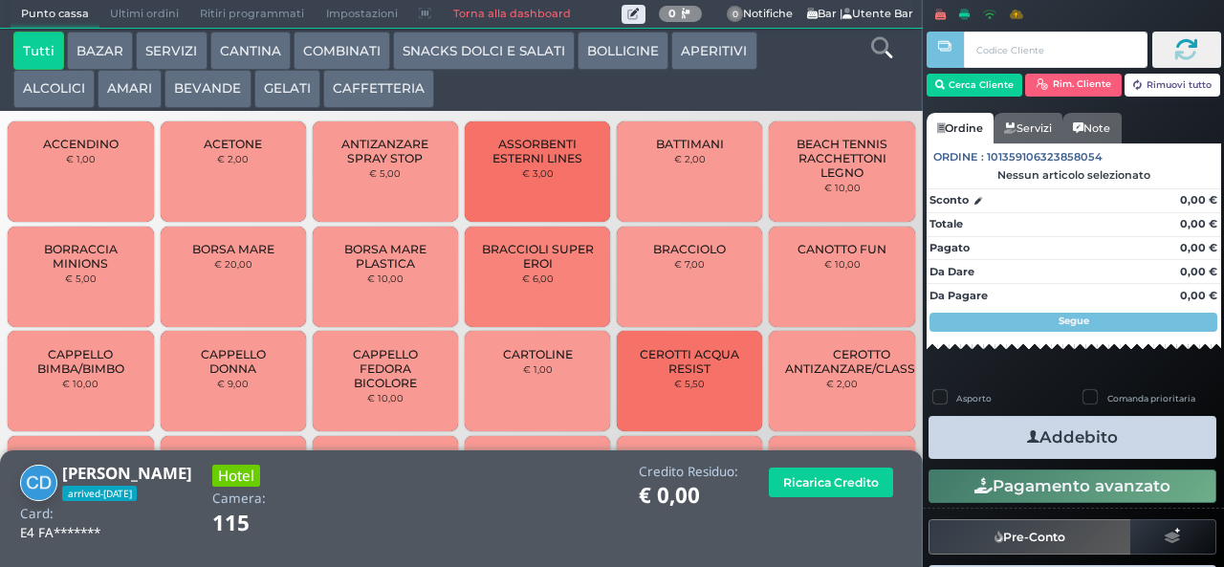
click at [878, 48] on icon at bounding box center [881, 47] width 21 height 21
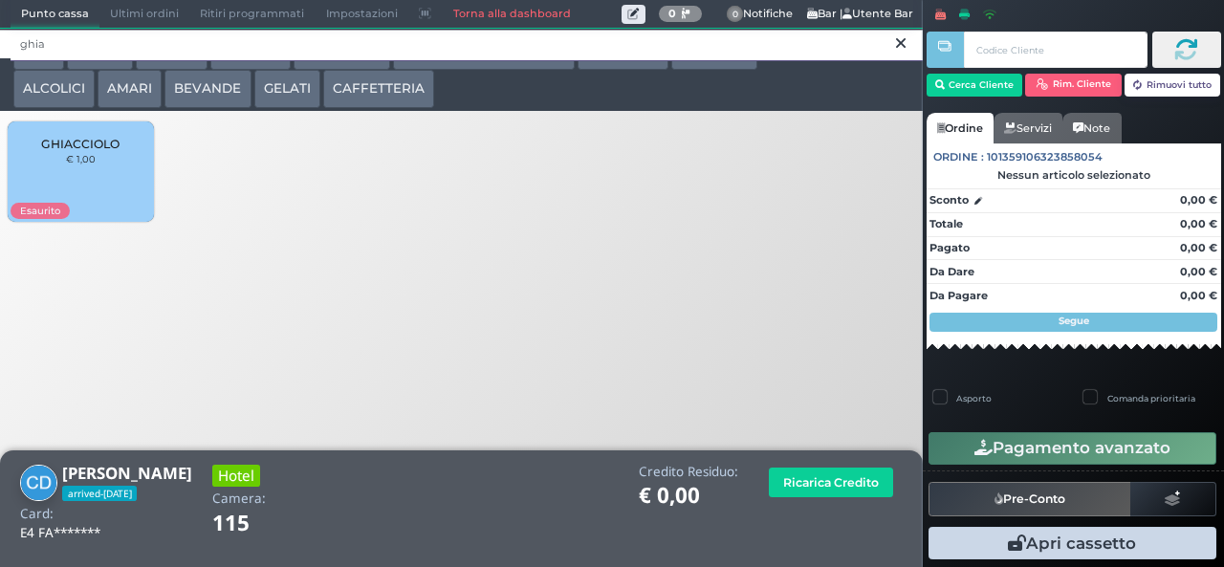
type input "ghia"
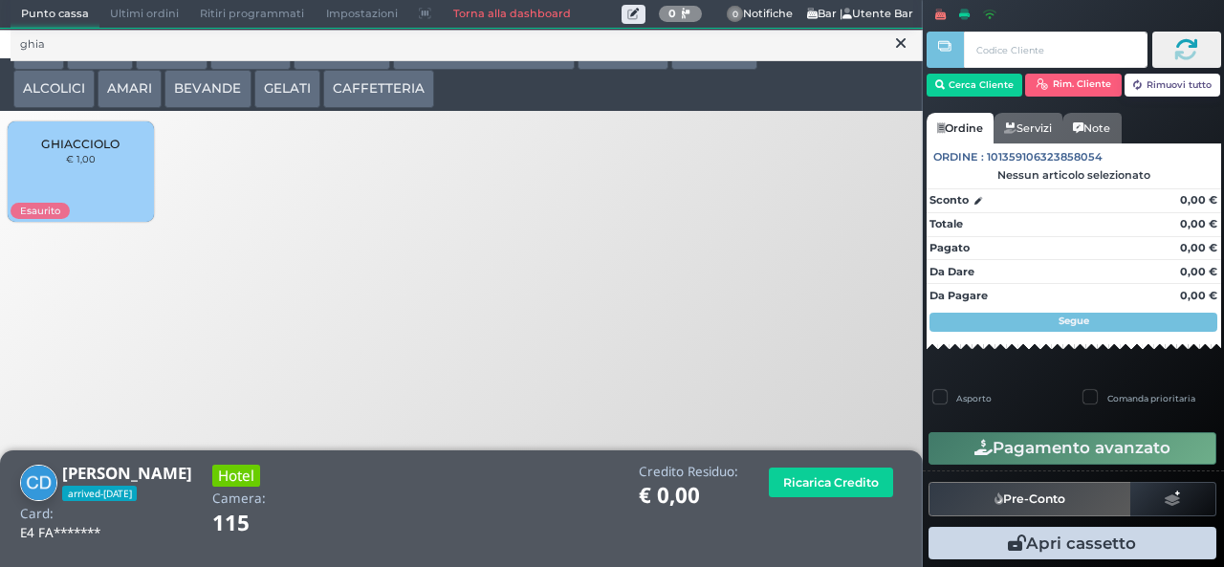
click at [93, 151] on span "GHIACCIOLO" at bounding box center [80, 144] width 78 height 14
click at [95, 180] on div "GHIACCIOLO € 1,00" at bounding box center [80, 171] width 145 height 100
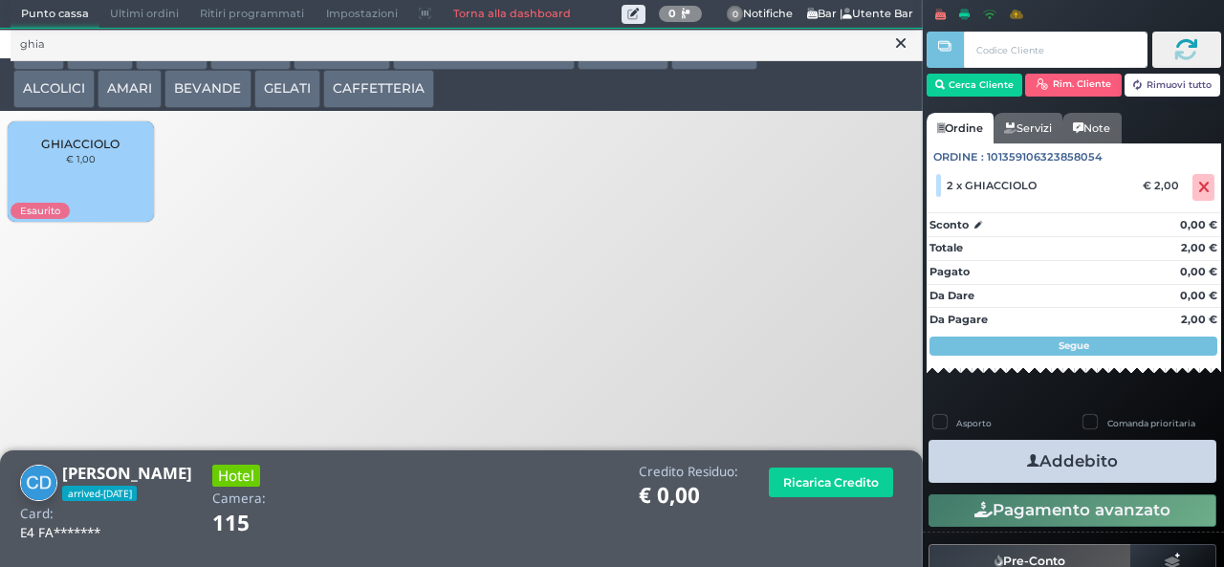
click at [1114, 471] on button "Addebito" at bounding box center [1072, 461] width 288 height 43
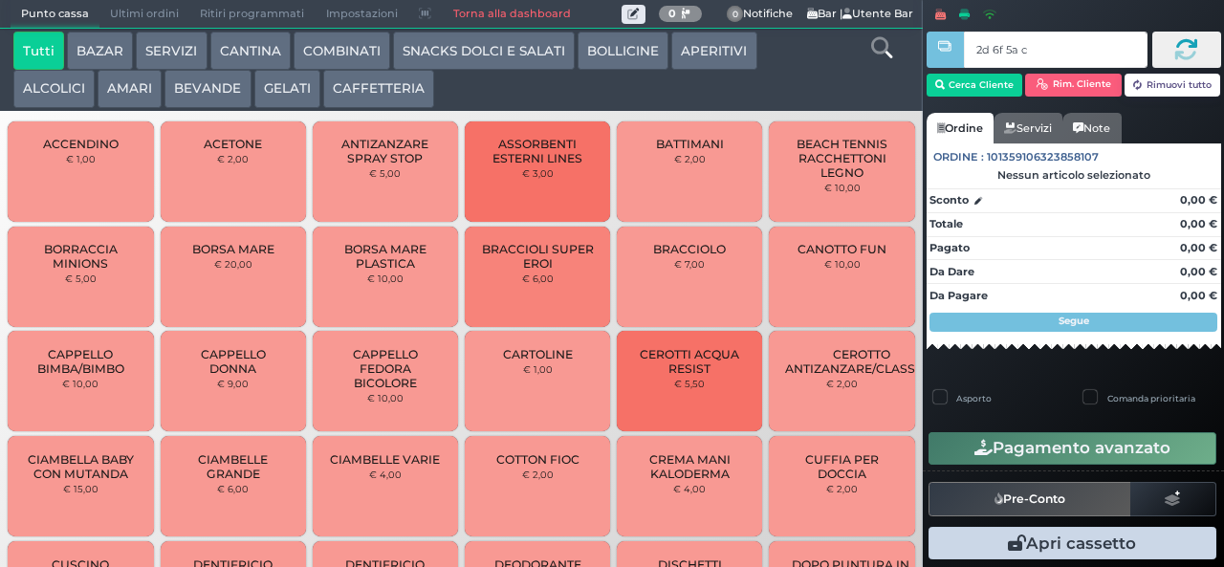
type input "2d 6f 5a c3"
click at [136, 86] on button "AMARI" at bounding box center [130, 89] width 64 height 38
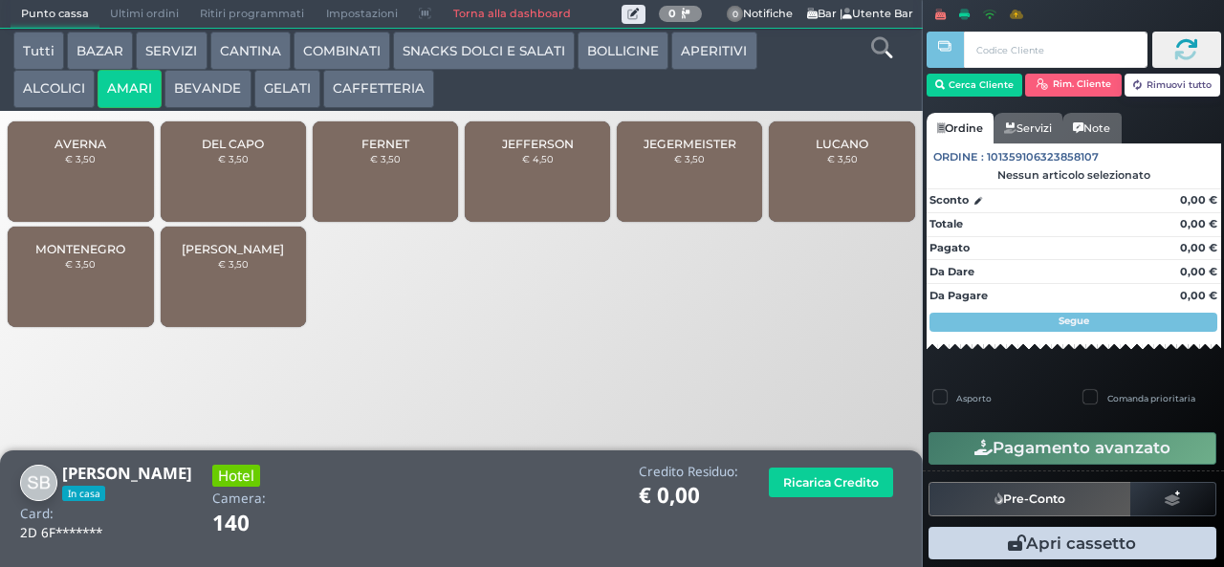
click at [228, 151] on span "DEL CAPO" at bounding box center [233, 144] width 62 height 14
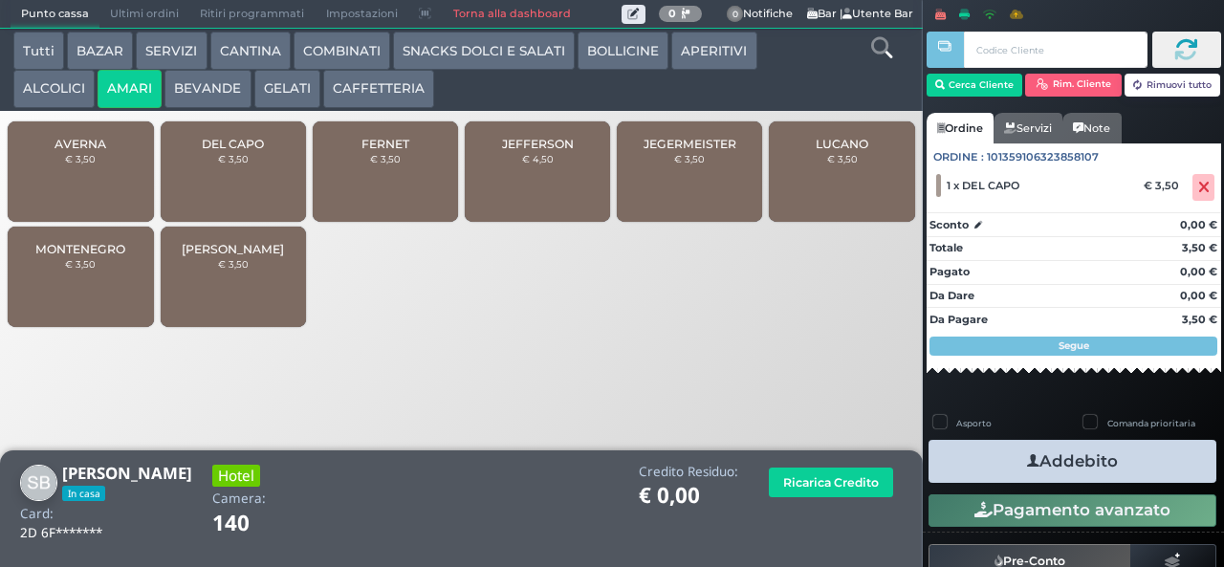
click at [1027, 459] on icon "button" at bounding box center [1033, 461] width 12 height 20
